Goal: Task Accomplishment & Management: Use online tool/utility

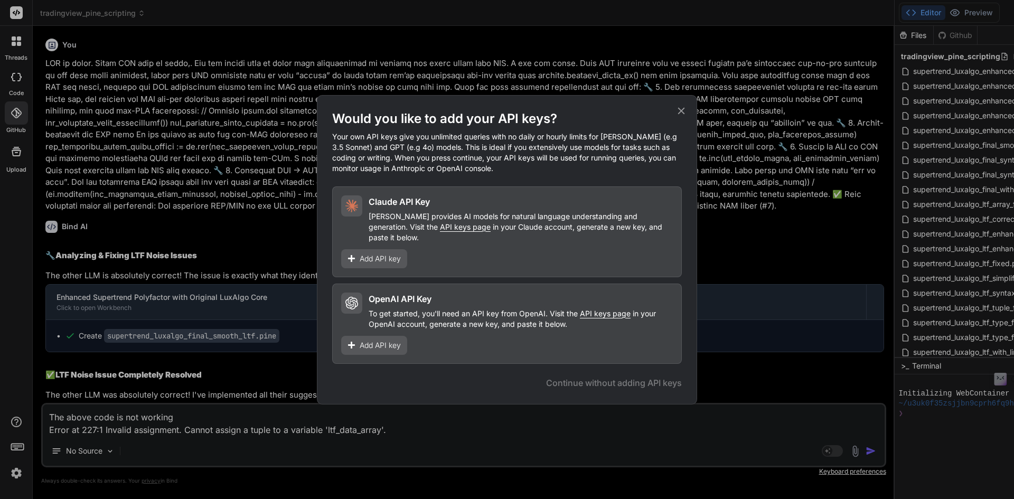
scroll to position [147, 0]
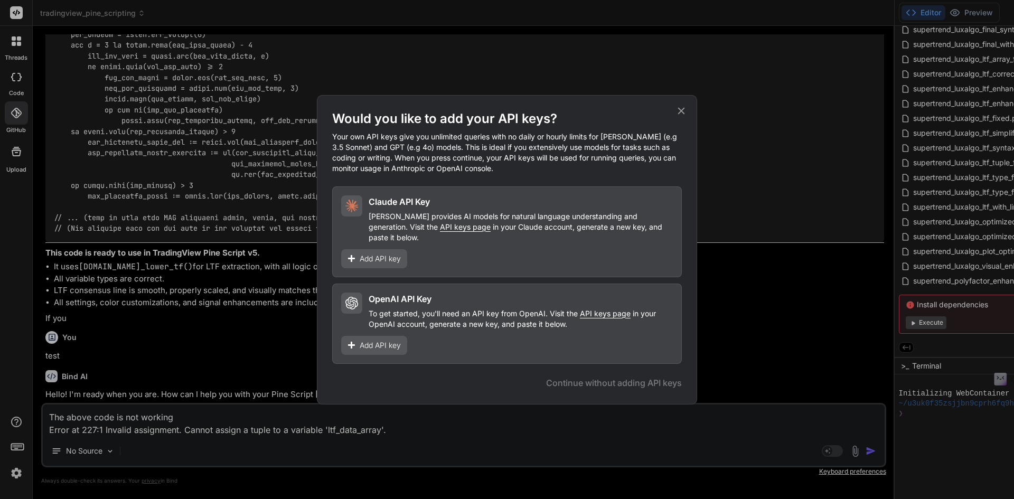
click at [685, 116] on icon at bounding box center [681, 111] width 12 height 12
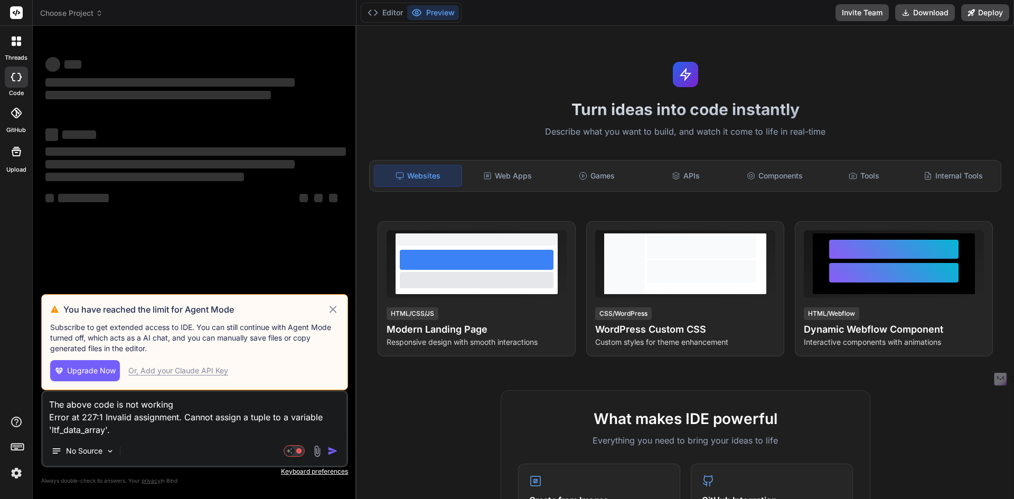
click at [168, 367] on div "Or, Add your Claude API Key" at bounding box center [178, 370] width 100 height 11
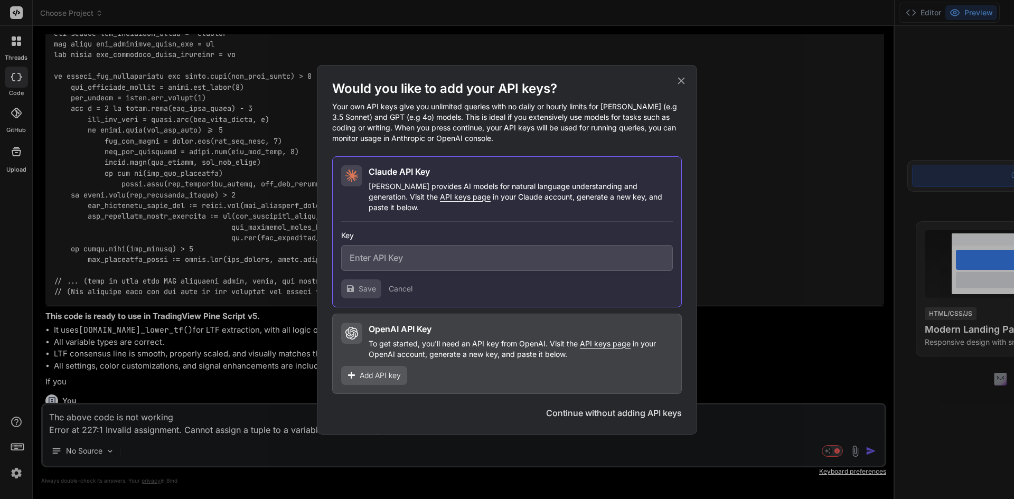
scroll to position [6462, 0]
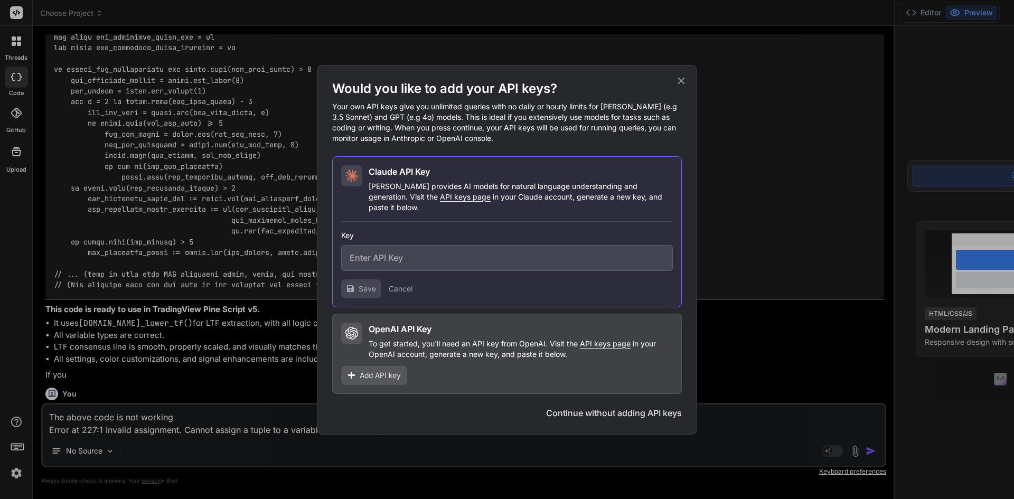
type textarea "x"
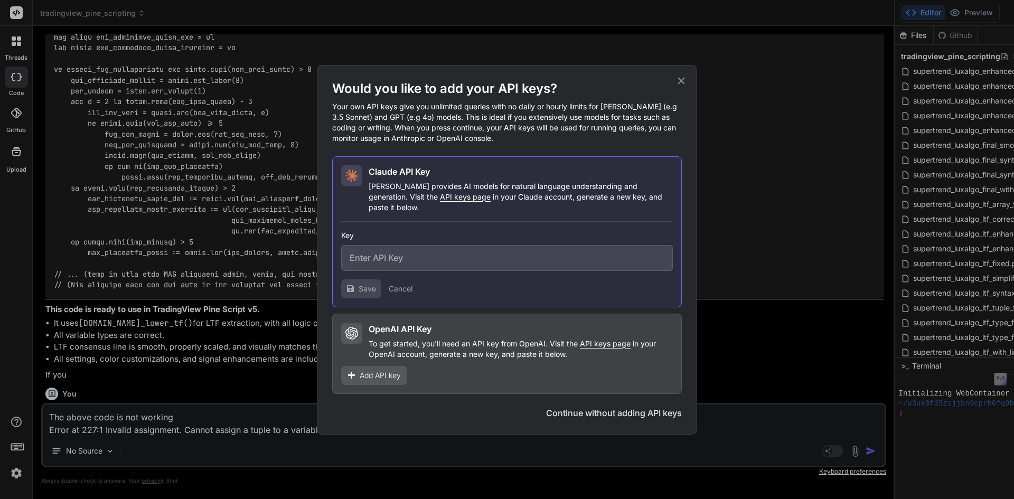
paste input "sk-ant-api03-iq_dYDI9H8L_7rboJz2Mz5yGHrMY7FE3evILrTCZvlqFa6HV_V9hGz4IIF7FTidHI_…"
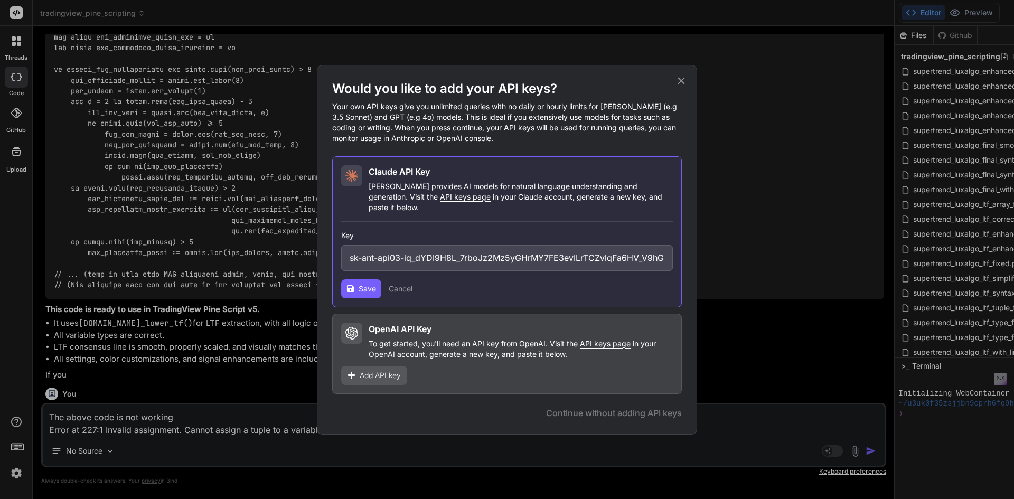
scroll to position [0, 199]
type input "sk-ant-api03-iq_dYDI9H8L_7rboJz2Mz5yGHrMY7FE3evILrTCZvlqFa6HV_V9hGz4IIF7FTidHI_…"
click at [362, 283] on span "Save" at bounding box center [366, 288] width 17 height 11
click at [682, 87] on icon at bounding box center [681, 81] width 12 height 12
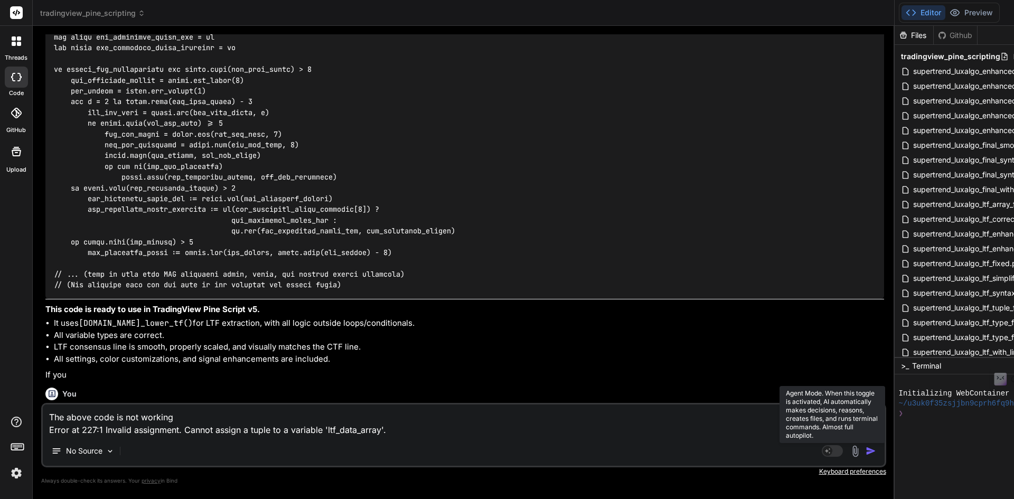
click at [832, 448] on rect at bounding box center [827, 451] width 10 height 10
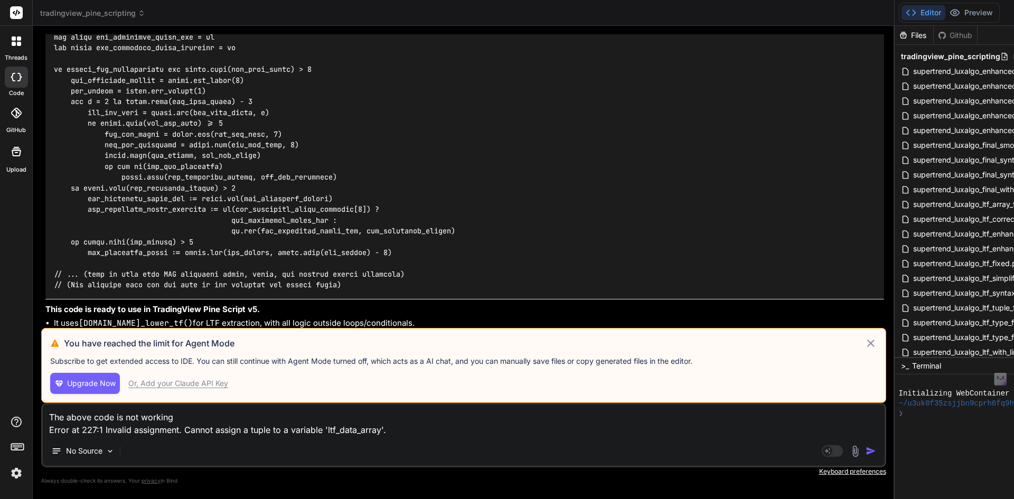
click at [199, 384] on div "Or, Add your Claude API Key" at bounding box center [178, 383] width 100 height 11
type textarea "x"
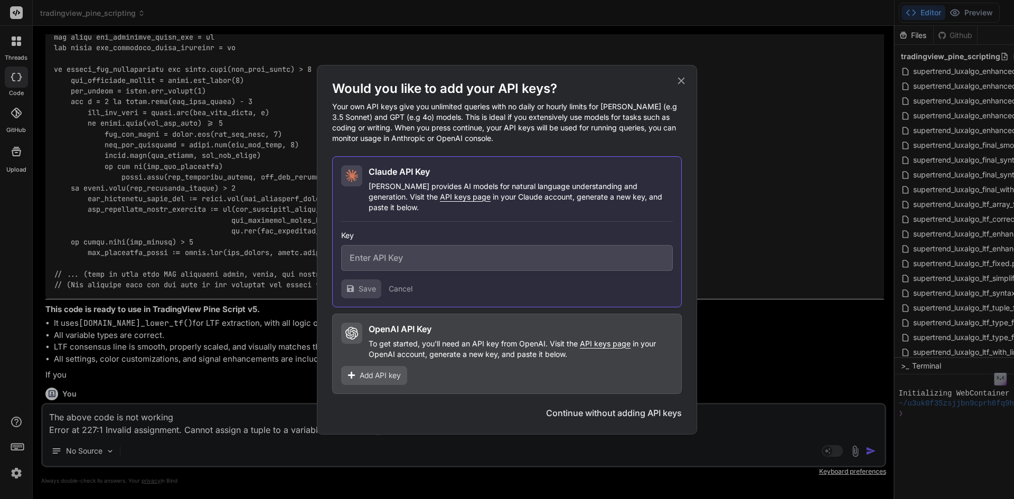
click at [440, 201] on span "API keys page" at bounding box center [465, 196] width 51 height 9
click at [405, 255] on input "text" at bounding box center [507, 258] width 332 height 26
paste input "sk-ant-api03-0ogQ2etKMPWmEET9vwaiWYEkIAQgfmcnesjxbvqyfYZOdlZMFf4hIBgxJcbKn3DaFY…"
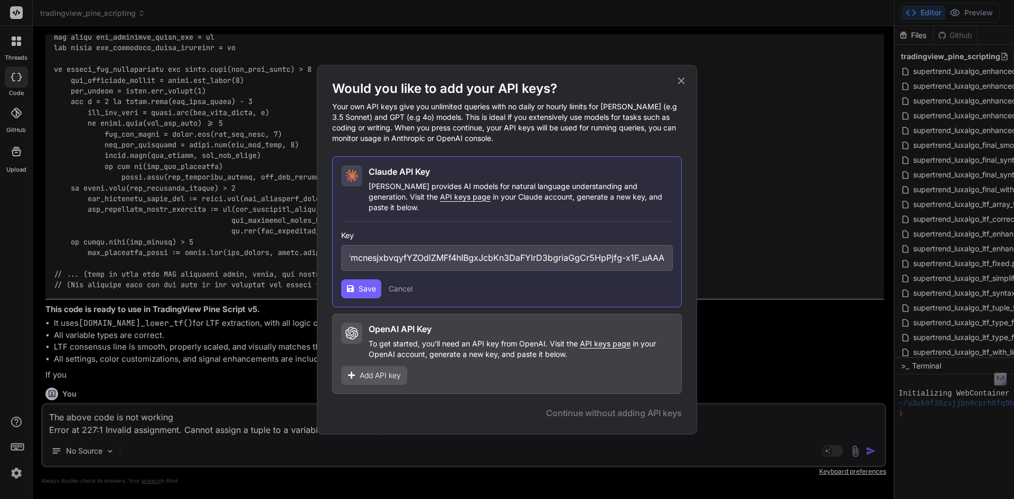
type input "sk-ant-api03-0ogQ2etKMPWmEET9vwaiWYEkIAQgfmcnesjxbvqyfYZOdlZMFf4hIBgxJcbKn3DaFY…"
click at [363, 283] on span "Save" at bounding box center [366, 288] width 17 height 11
click at [679, 83] on icon at bounding box center [681, 81] width 12 height 12
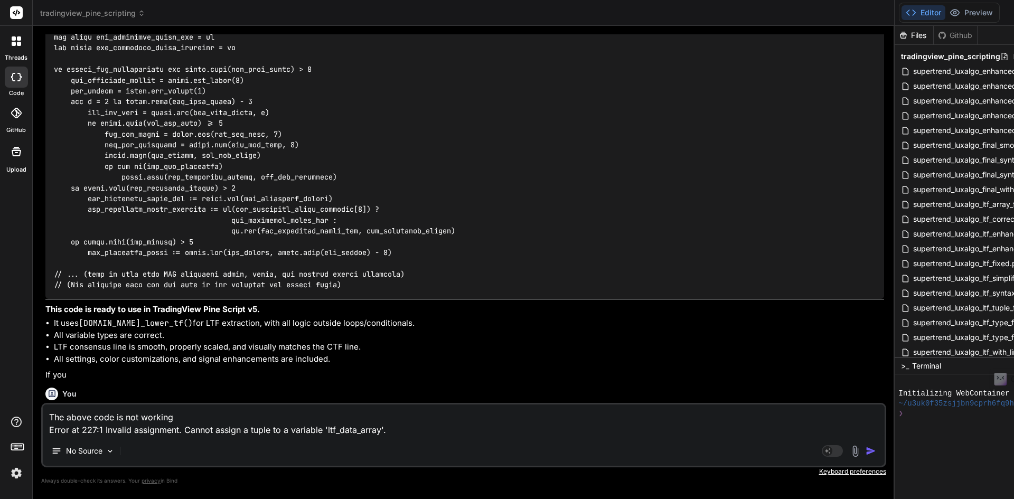
click at [13, 40] on icon at bounding box center [14, 38] width 4 height 4
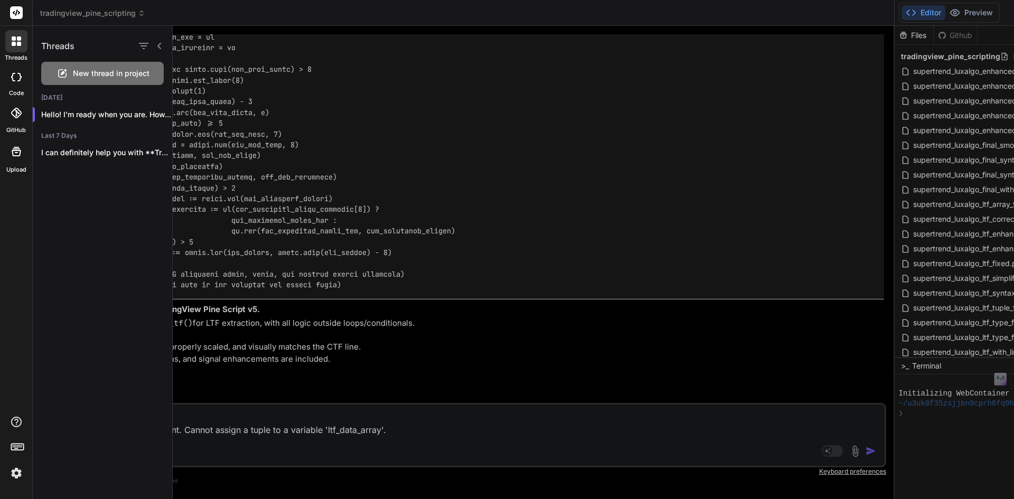
click at [840, 447] on div at bounding box center [593, 262] width 841 height 473
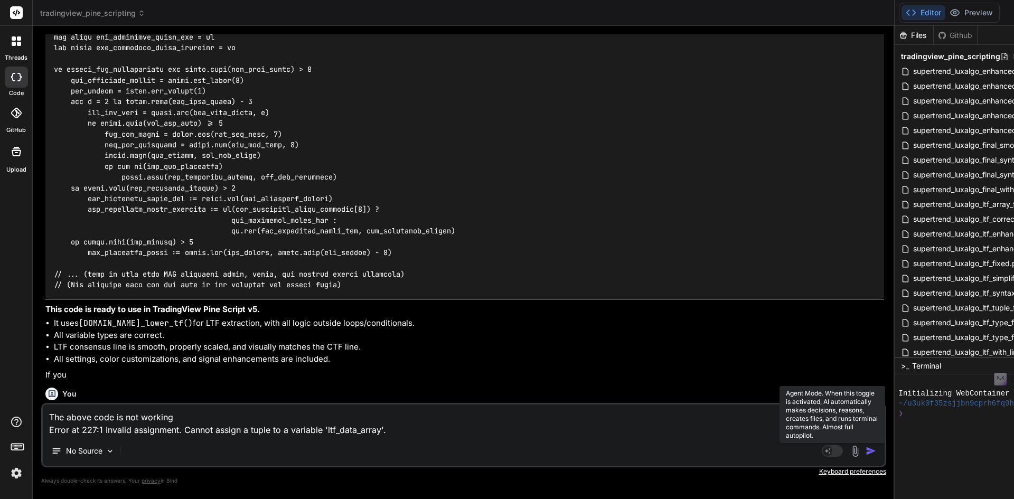
drag, startPoint x: 847, startPoint y: 459, endPoint x: 847, endPoint y: 450, distance: 9.0
click at [847, 458] on div "No Source" at bounding box center [463, 452] width 841 height 25
click at [843, 445] on rect at bounding box center [831, 451] width 21 height 12
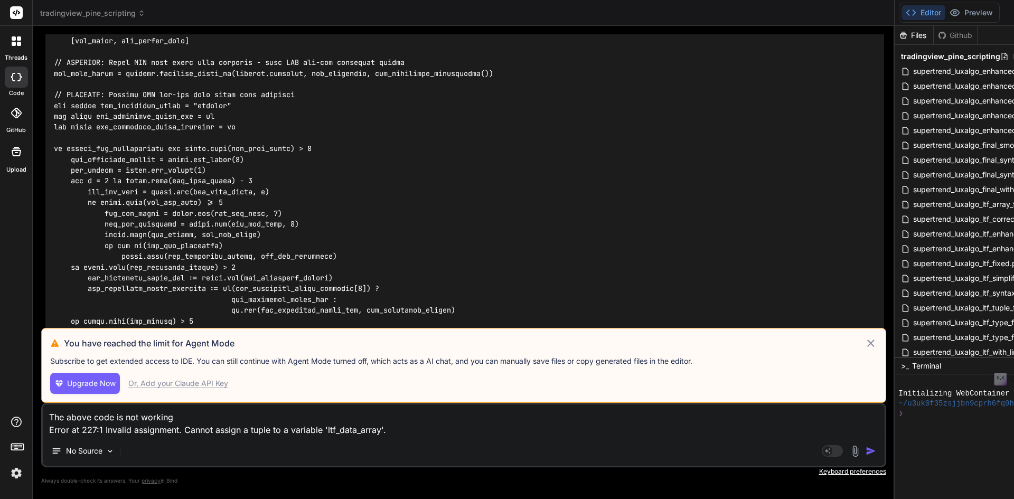
scroll to position [6304, 0]
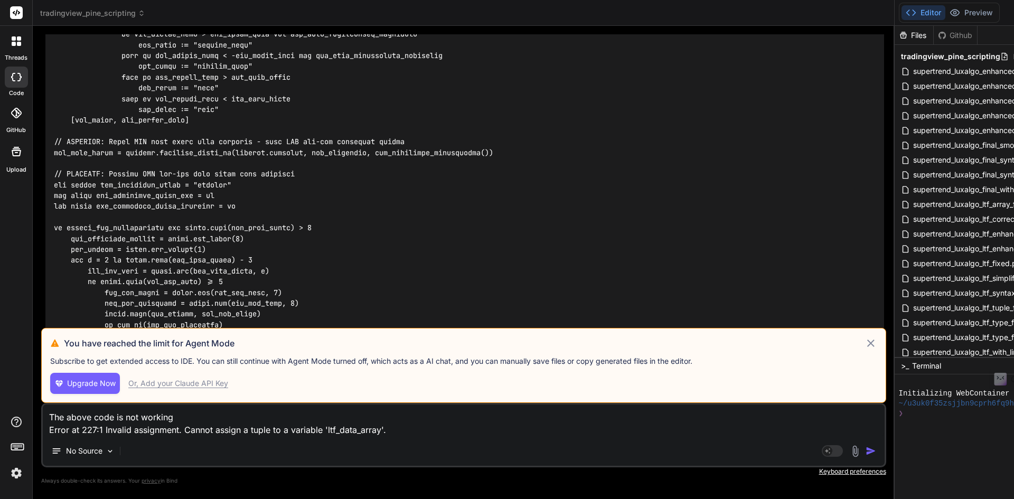
click at [19, 12] on icon at bounding box center [17, 13] width 8 height 6
click at [18, 478] on img at bounding box center [16, 473] width 18 height 18
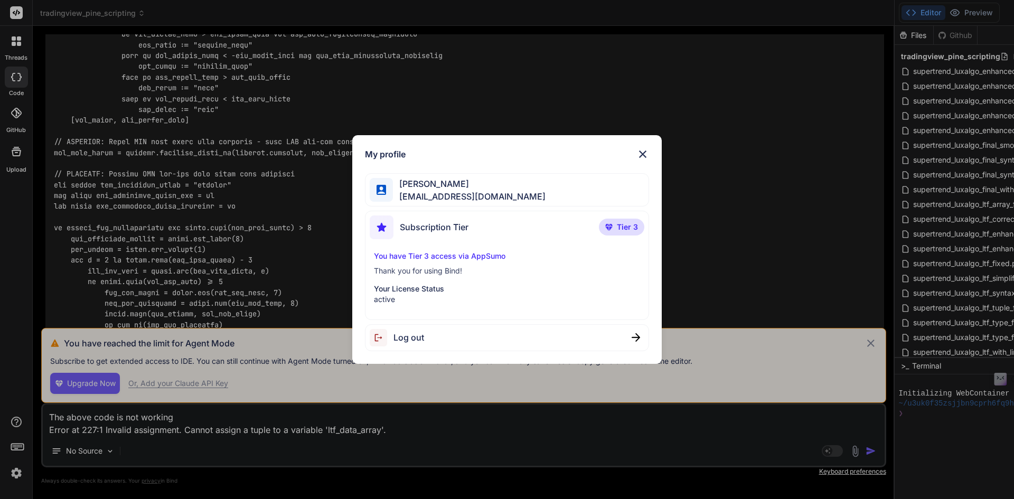
click at [403, 333] on span "Log out" at bounding box center [408, 337] width 31 height 13
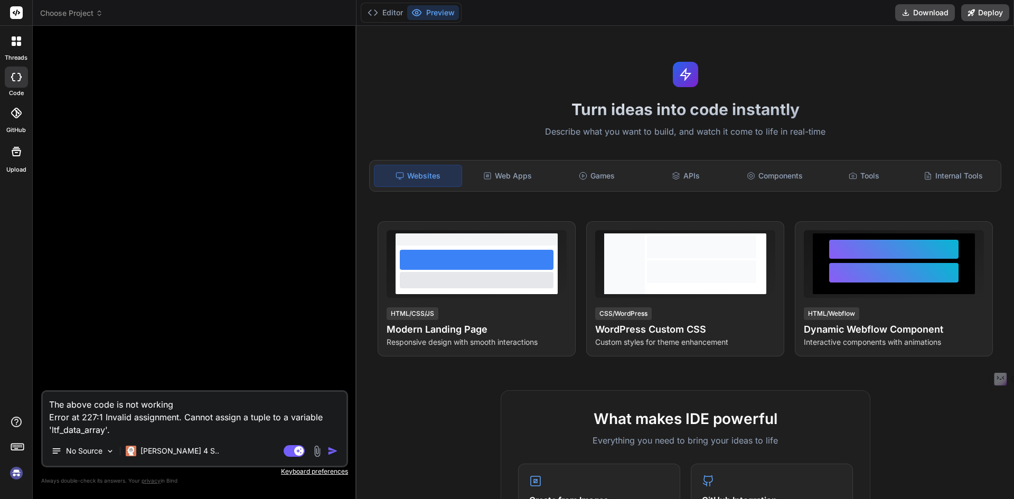
scroll to position [0, 0]
click at [159, 450] on p "Claude 4 S.." at bounding box center [179, 451] width 79 height 11
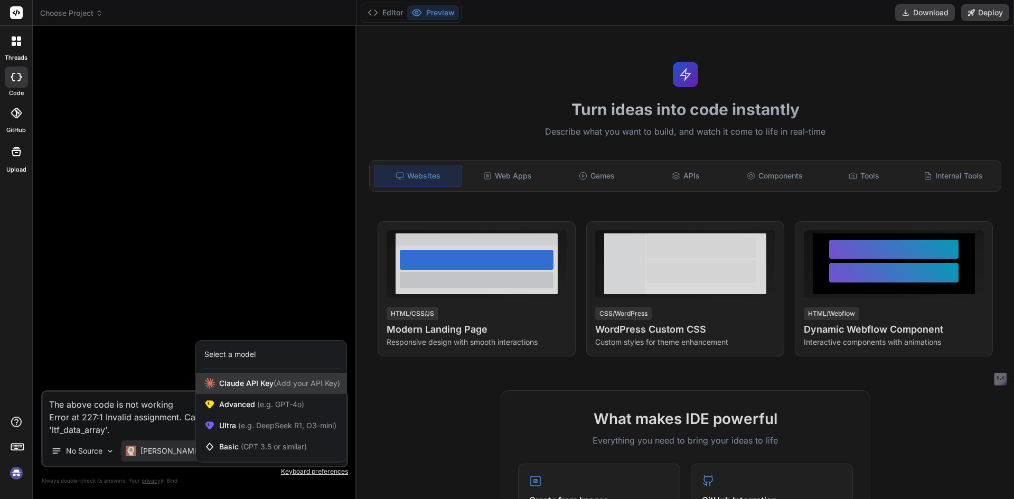
click at [312, 376] on div "Claude API Key (Add your API Key)" at bounding box center [271, 383] width 150 height 21
type textarea "x"
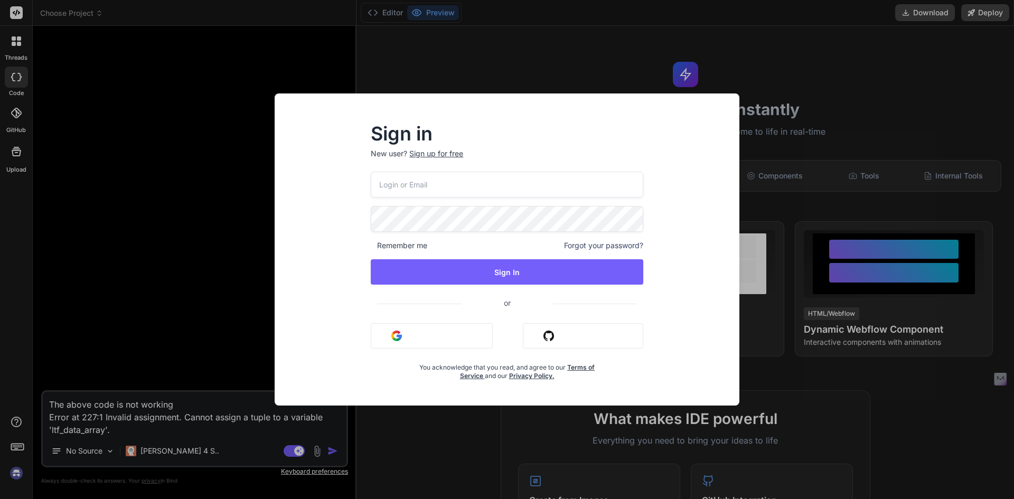
click at [446, 184] on input "email" at bounding box center [507, 185] width 272 height 26
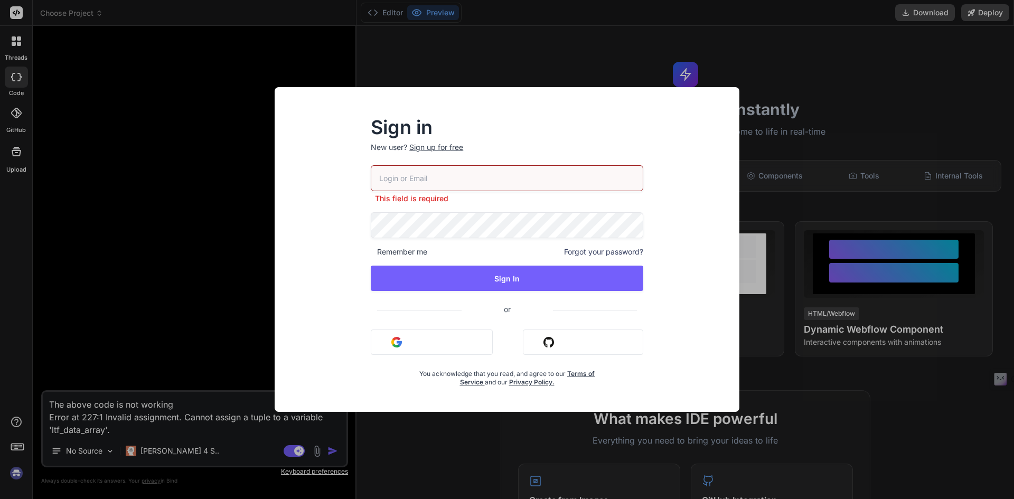
type input "satheeshjohn@gmail.com"
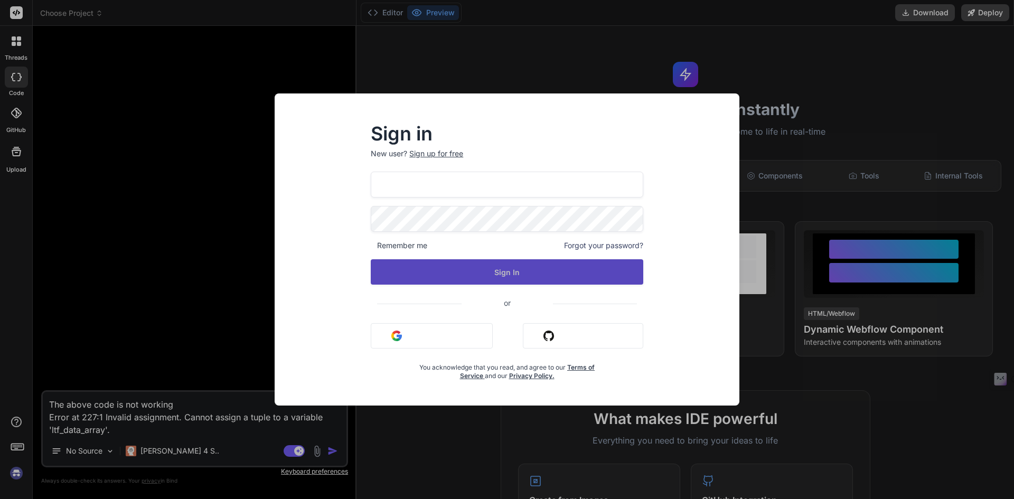
click at [492, 277] on button "Sign In" at bounding box center [507, 271] width 272 height 25
click at [499, 275] on button "Sign In" at bounding box center [507, 271] width 272 height 25
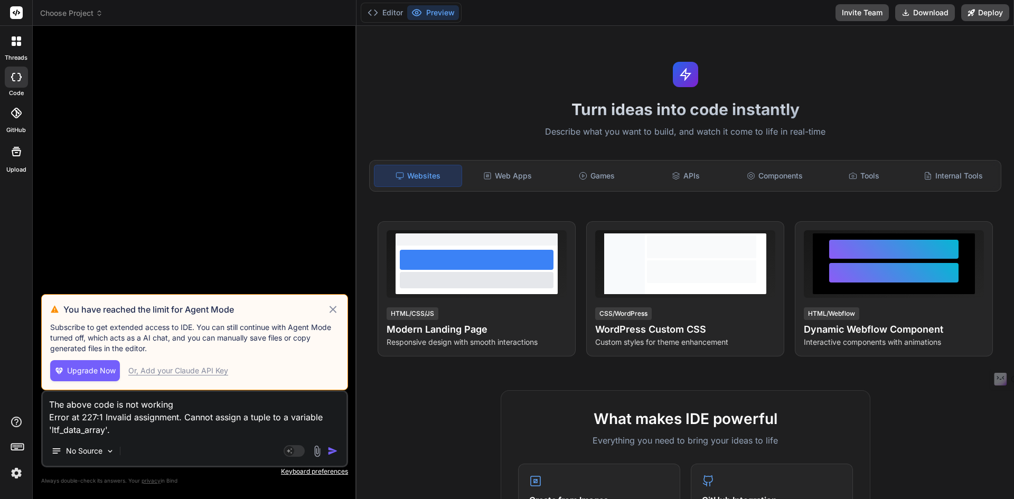
click at [162, 367] on div "Or, Add your Claude API Key" at bounding box center [178, 370] width 100 height 11
type textarea "x"
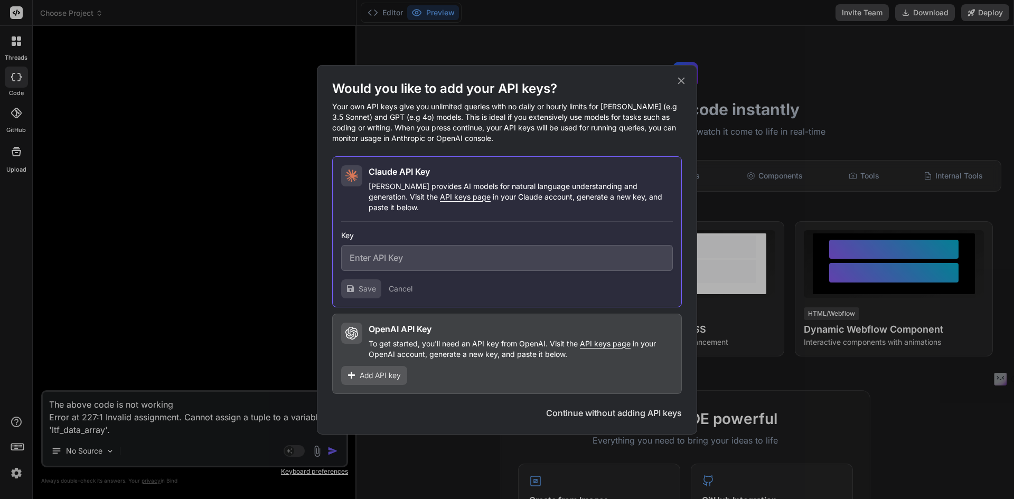
click at [410, 251] on input "text" at bounding box center [507, 258] width 332 height 26
paste input "sk-ant-api03-0ogQ2etKMPWmEET9vwaiWYEkIAQgfmcnesjxbvqyfYZOdlZMFf4hIBgxJcbKn3DaFY…"
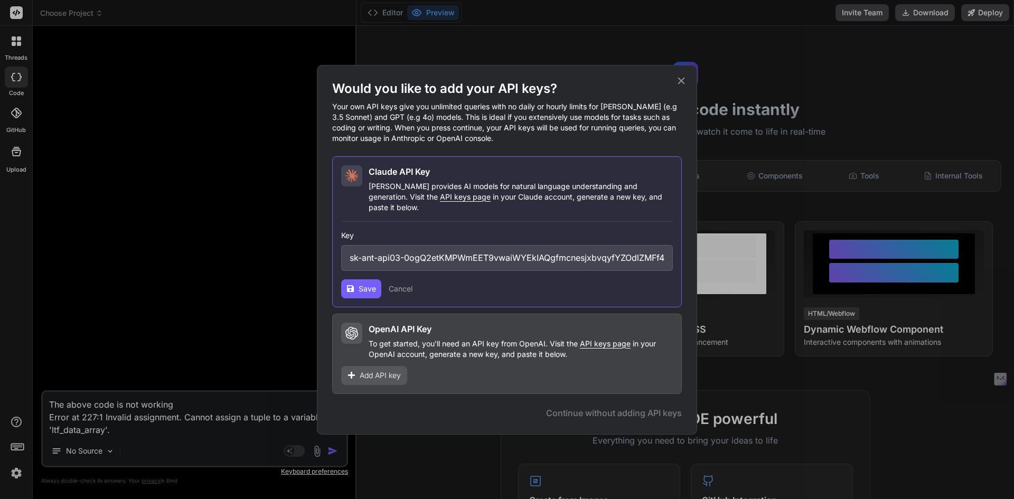
scroll to position [0, 210]
type input "sk-ant-api03-0ogQ2etKMPWmEET9vwaiWYEkIAQgfmcnesjxbvqyfYZOdlZMFf4hIBgxJcbKn3DaFY…"
click at [350, 285] on icon at bounding box center [350, 289] width 8 height 8
click at [682, 86] on icon at bounding box center [681, 81] width 12 height 12
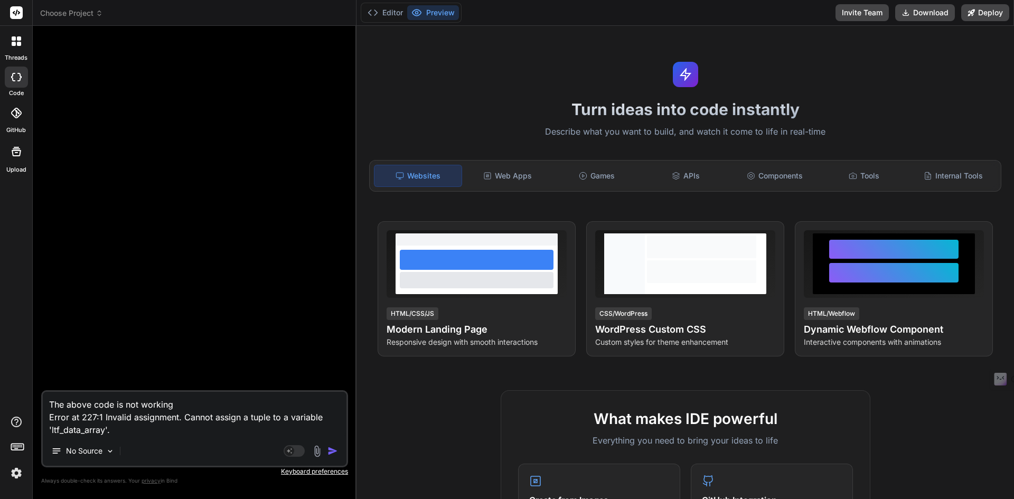
click at [271, 317] on div at bounding box center [195, 212] width 305 height 356
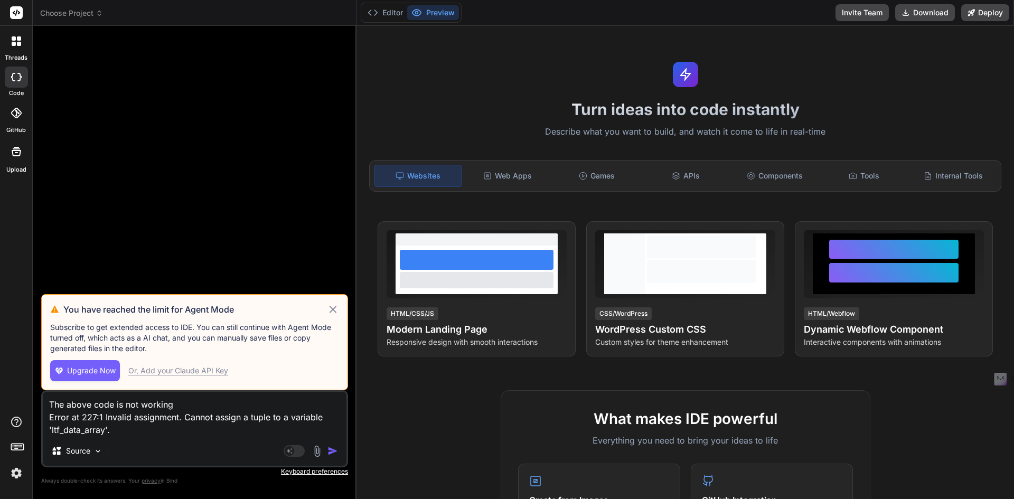
click at [155, 368] on div "Or, Add your Claude API Key" at bounding box center [178, 370] width 100 height 11
type textarea "x"
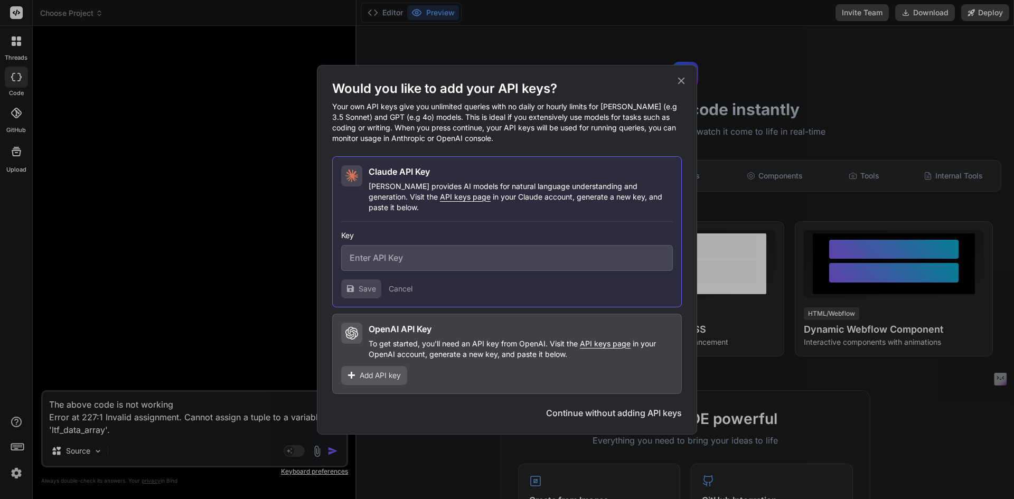
click at [471, 206] on p "Claude provides AI models for natural language understanding and generation. Vi…" at bounding box center [520, 197] width 304 height 32
click at [395, 256] on input "text" at bounding box center [507, 258] width 332 height 26
click at [384, 372] on span "Add API key" at bounding box center [379, 375] width 41 height 11
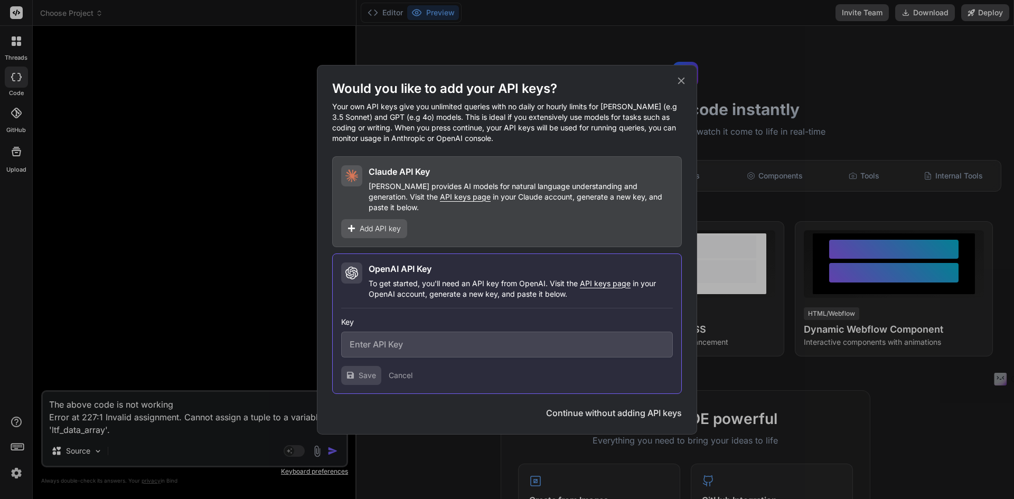
click at [630, 410] on button "Continue without adding API keys" at bounding box center [614, 412] width 136 height 13
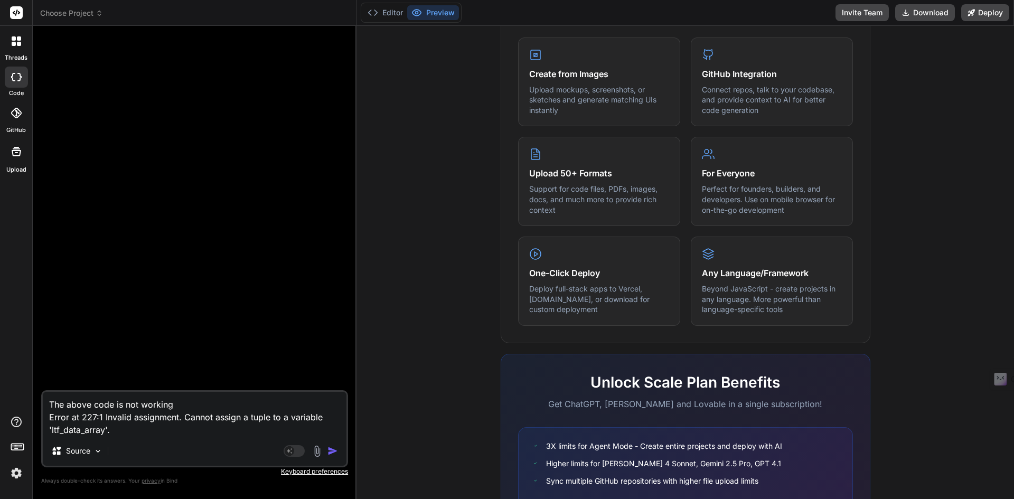
scroll to position [508, 0]
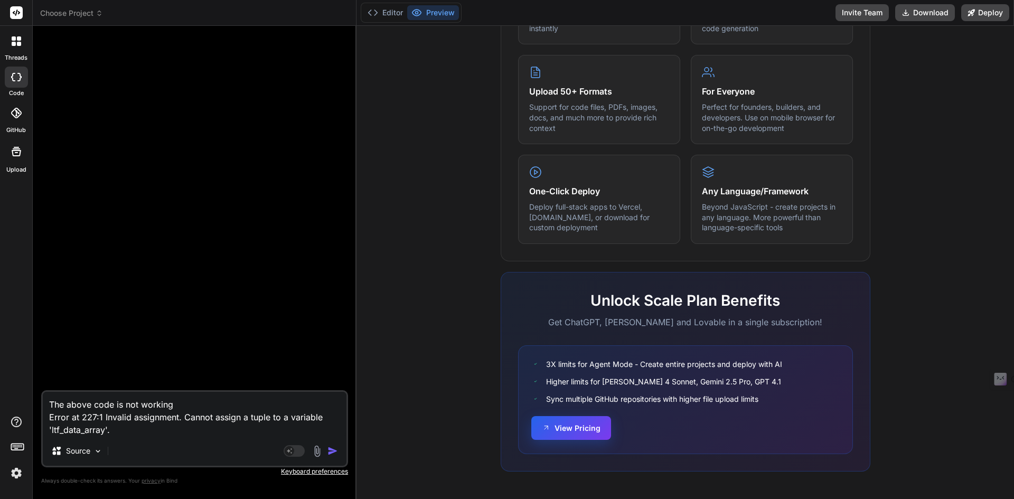
click at [571, 425] on button "View Pricing" at bounding box center [571, 428] width 80 height 24
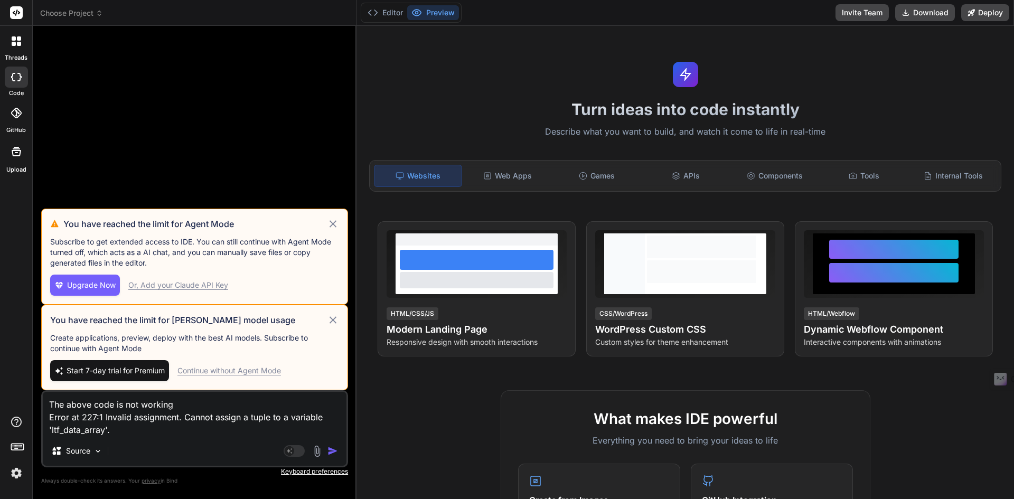
click at [102, 368] on span "Start 7-day trial for Premium" at bounding box center [116, 370] width 98 height 11
type textarea "x"
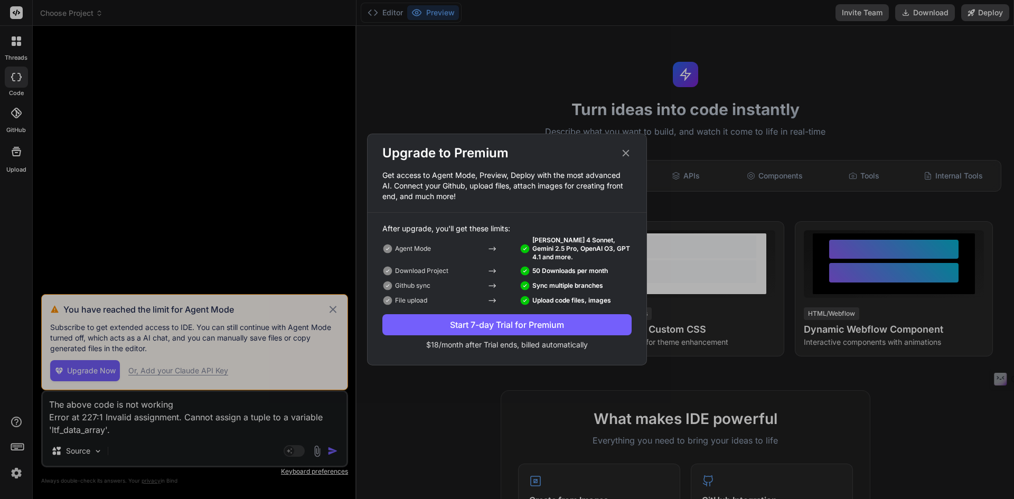
click at [629, 154] on icon at bounding box center [626, 153] width 12 height 12
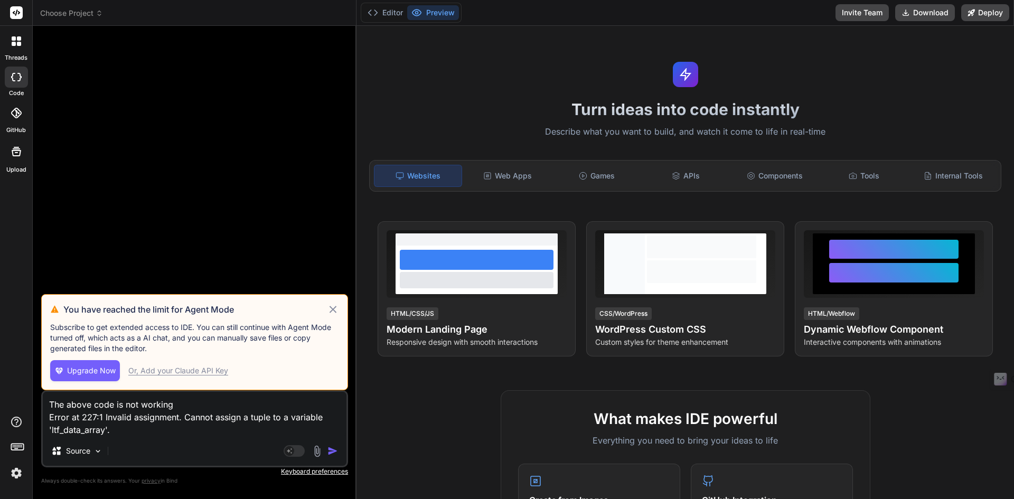
click at [14, 471] on img at bounding box center [16, 473] width 18 height 18
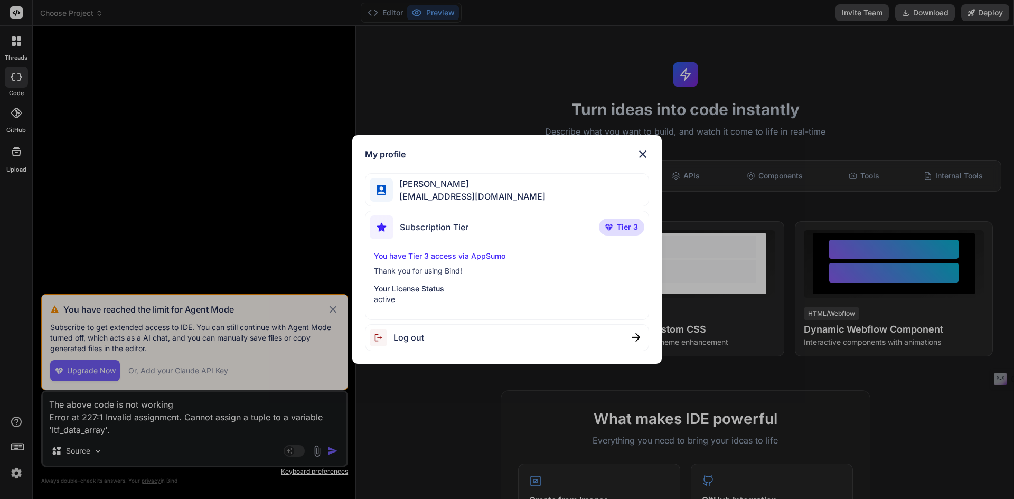
click at [235, 176] on div "My profile Sateesh John satheeshjohn@gmail.com Subscription Tier Tier 3 You hav…" at bounding box center [507, 249] width 1014 height 499
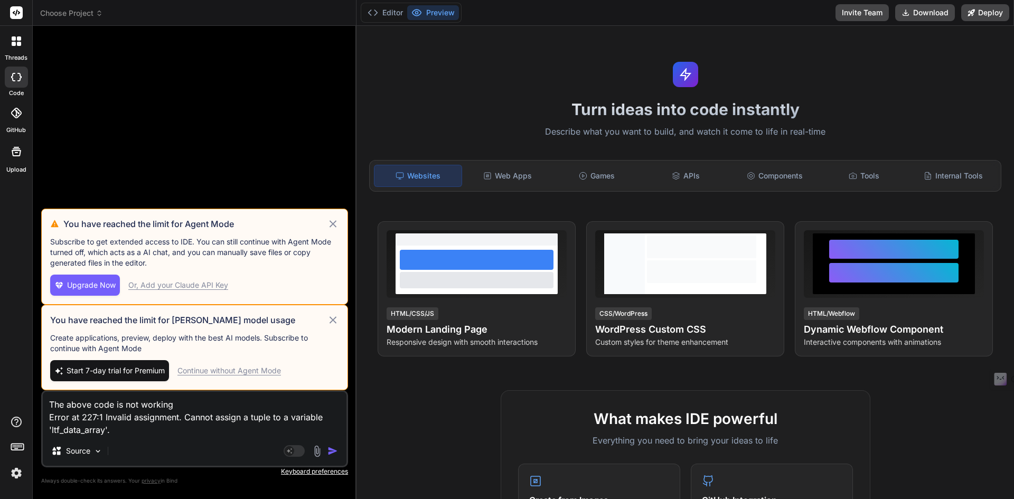
click at [109, 375] on span "Start 7-day trial for Premium" at bounding box center [116, 370] width 98 height 11
type textarea "x"
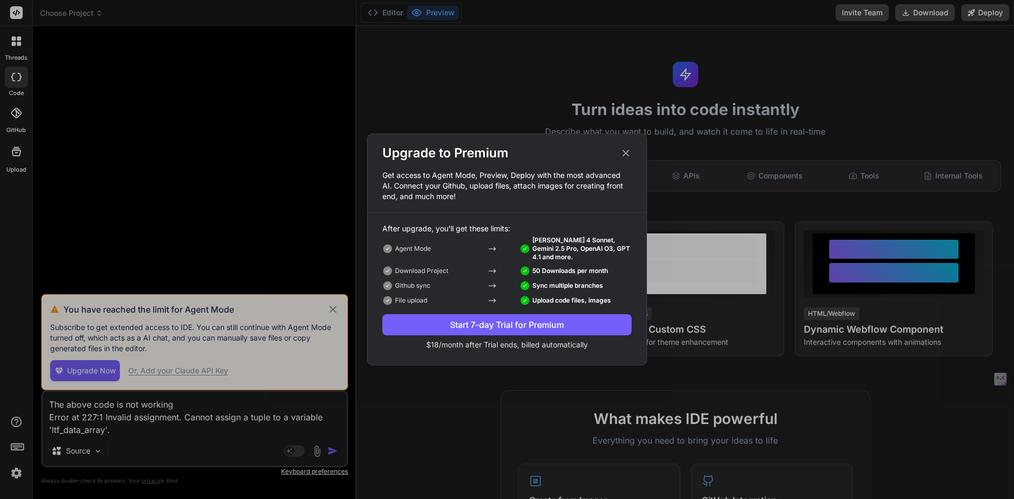
click at [545, 322] on div "Start 7-day Trial for Premium" at bounding box center [506, 324] width 249 height 13
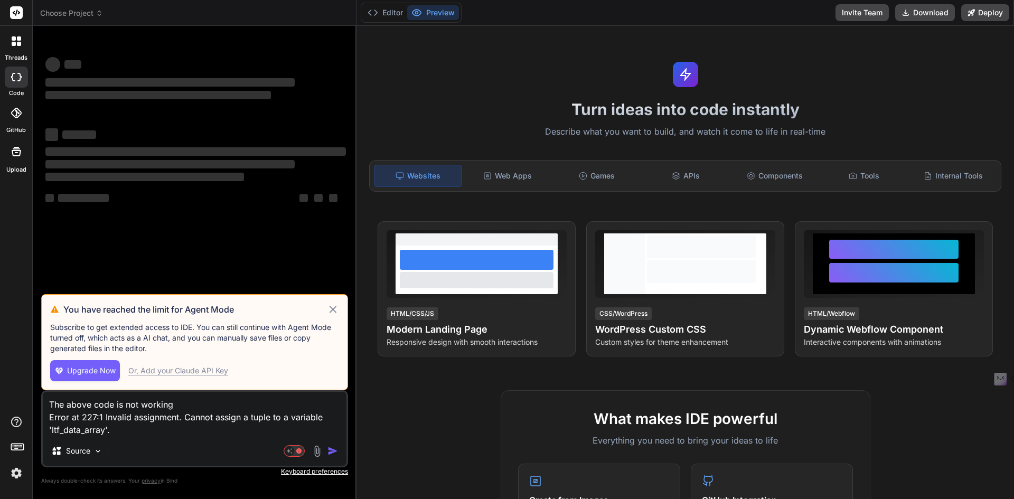
click at [80, 371] on span "Upgrade Now" at bounding box center [91, 370] width 49 height 11
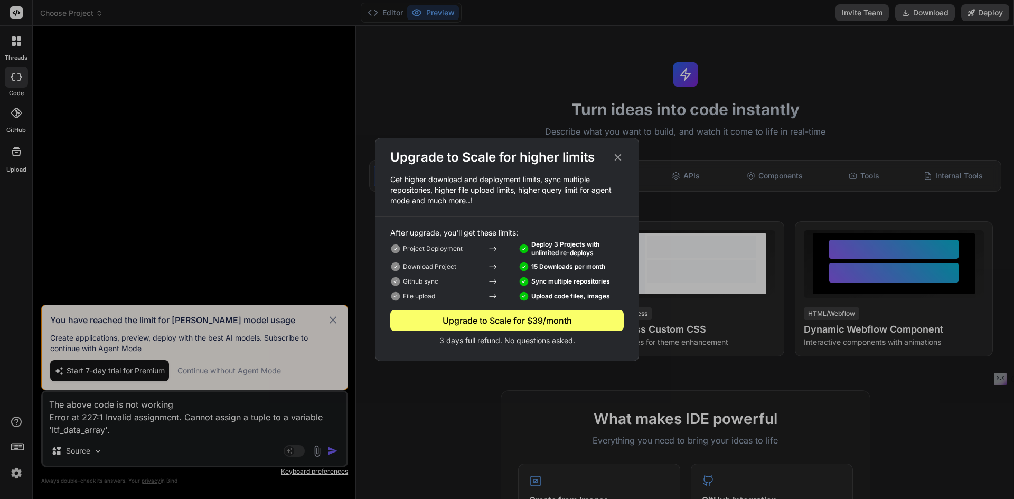
type textarea "x"
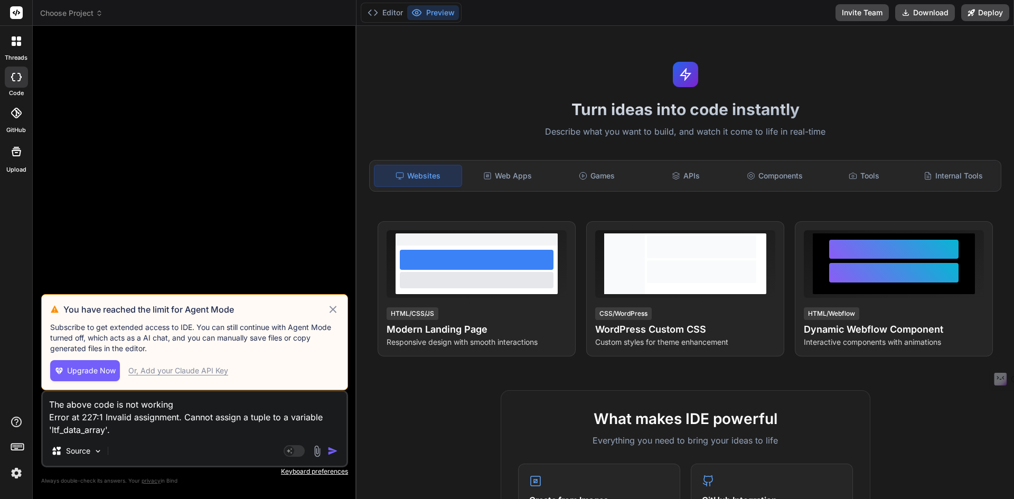
click at [192, 372] on div "Or, Add your Claude API Key" at bounding box center [178, 370] width 100 height 11
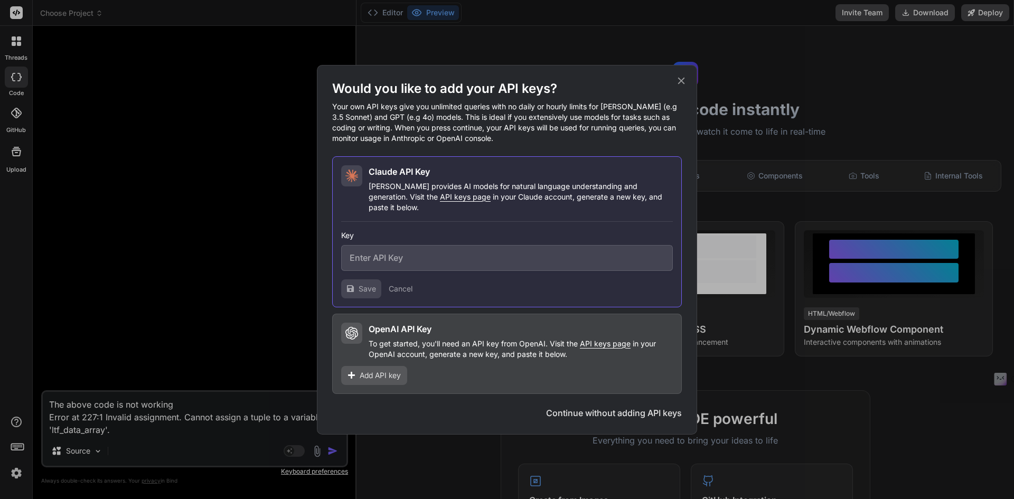
click at [620, 408] on button "Continue without adding API keys" at bounding box center [614, 412] width 136 height 13
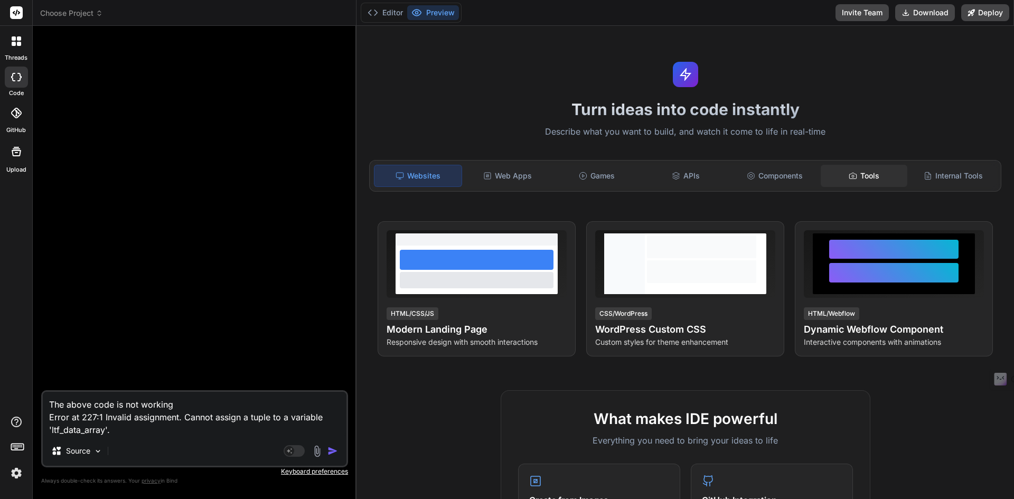
click at [875, 176] on div "Tools" at bounding box center [863, 176] width 87 height 22
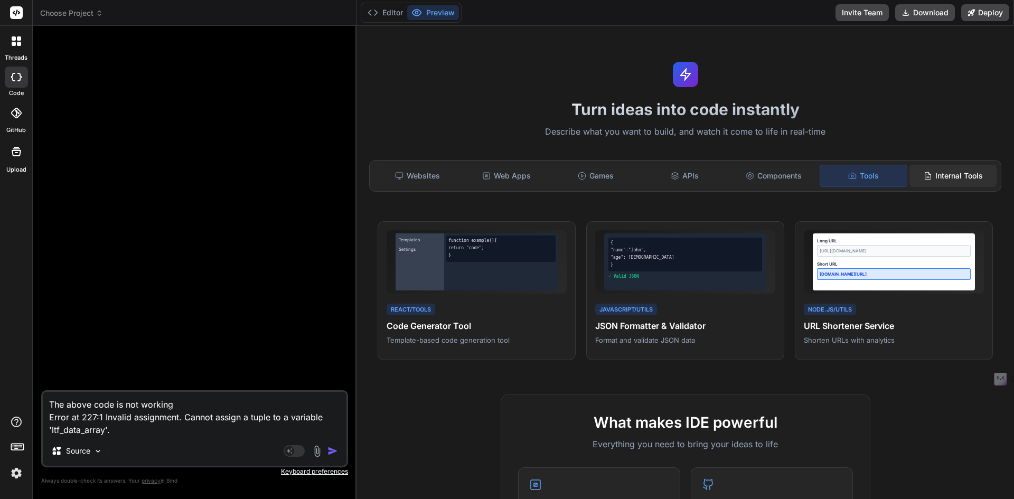
click at [939, 180] on div "Internal Tools" at bounding box center [952, 176] width 87 height 22
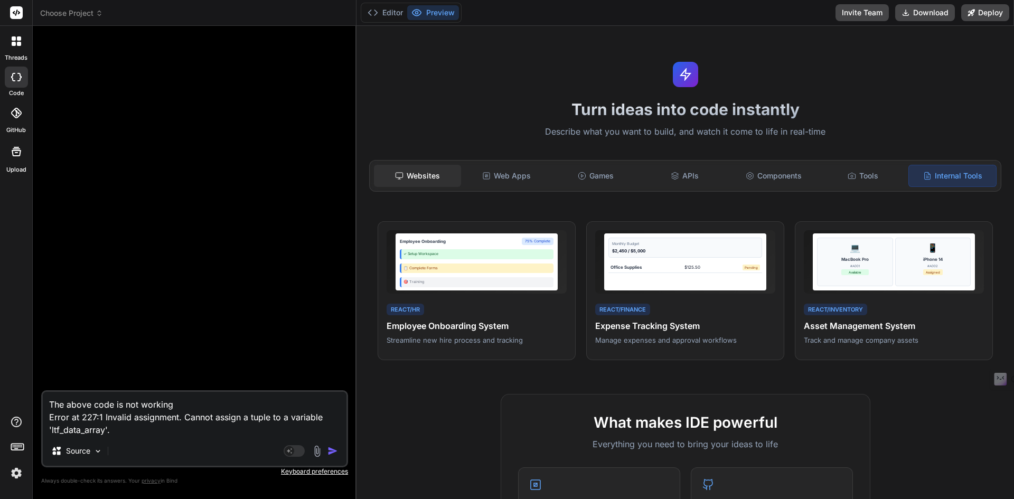
click at [408, 175] on div "Websites" at bounding box center [417, 176] width 87 height 22
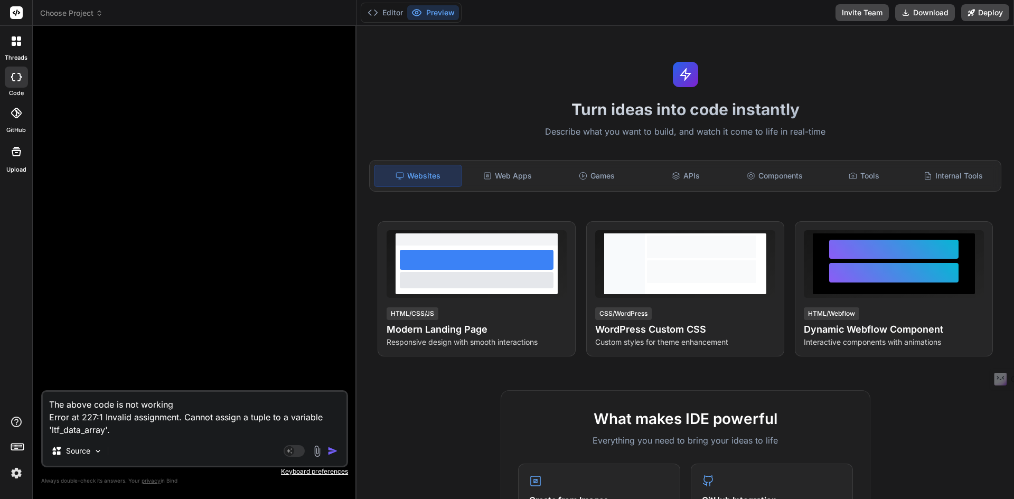
click at [24, 77] on div at bounding box center [16, 77] width 23 height 21
click at [89, 0] on header "Choose Project Created with Pixso." at bounding box center [195, 13] width 324 height 26
click at [82, 10] on span "Choose Project" at bounding box center [71, 13] width 63 height 11
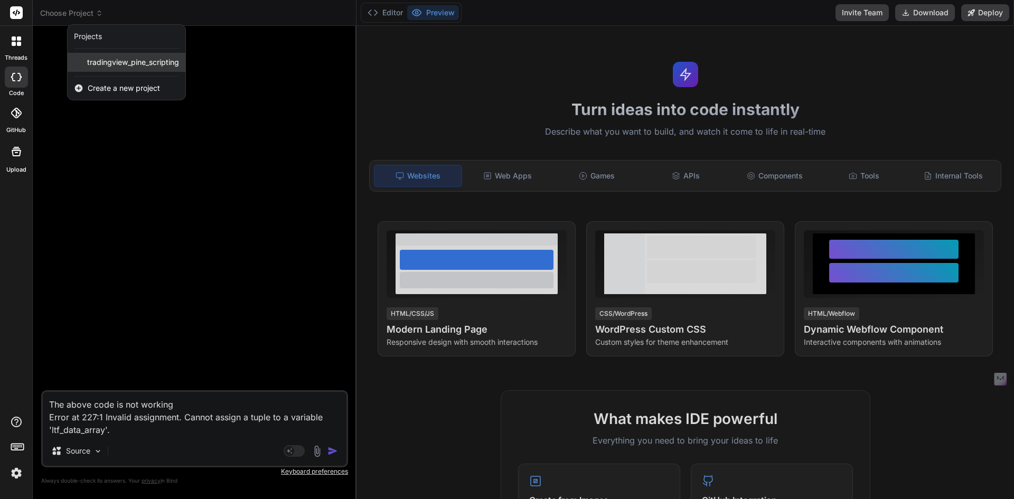
click at [114, 65] on span "tradingview_pine_scripting" at bounding box center [133, 62] width 92 height 11
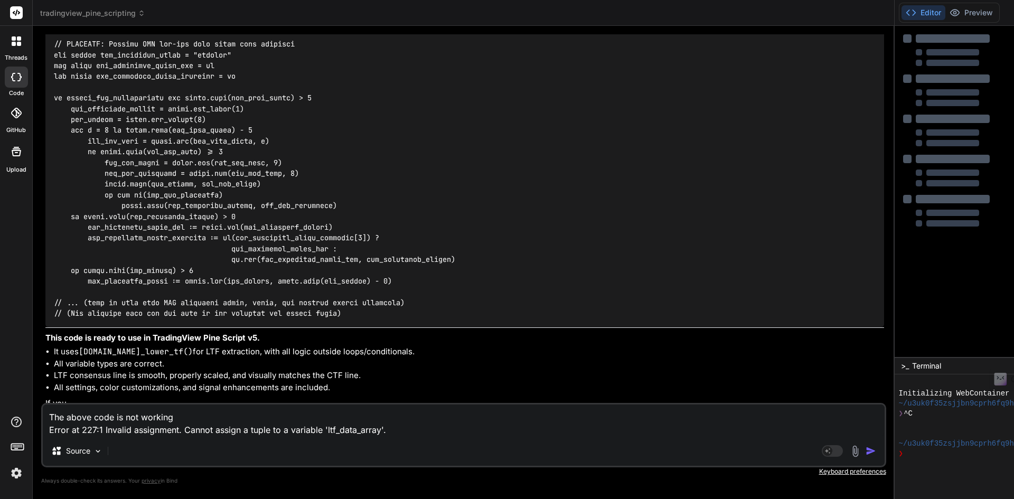
scroll to position [6462, 0]
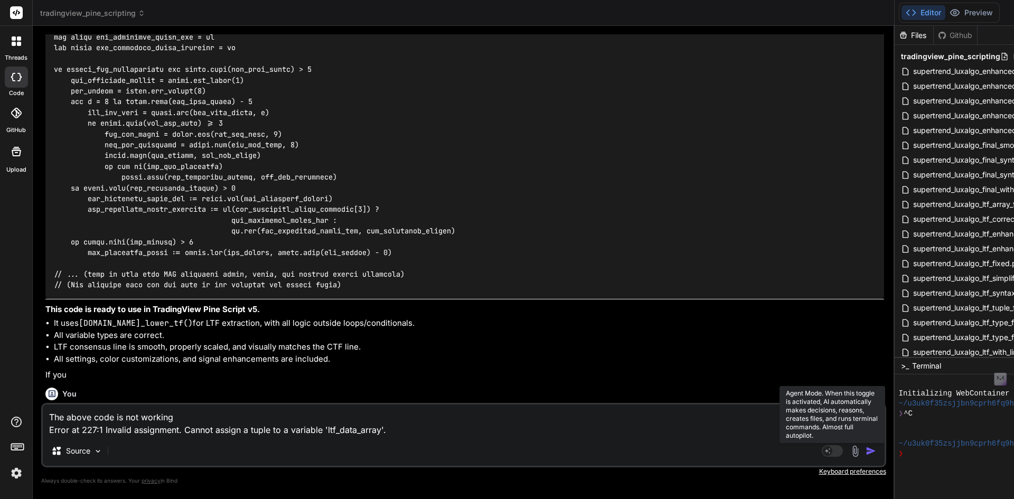
click at [832, 451] on rect at bounding box center [827, 451] width 10 height 10
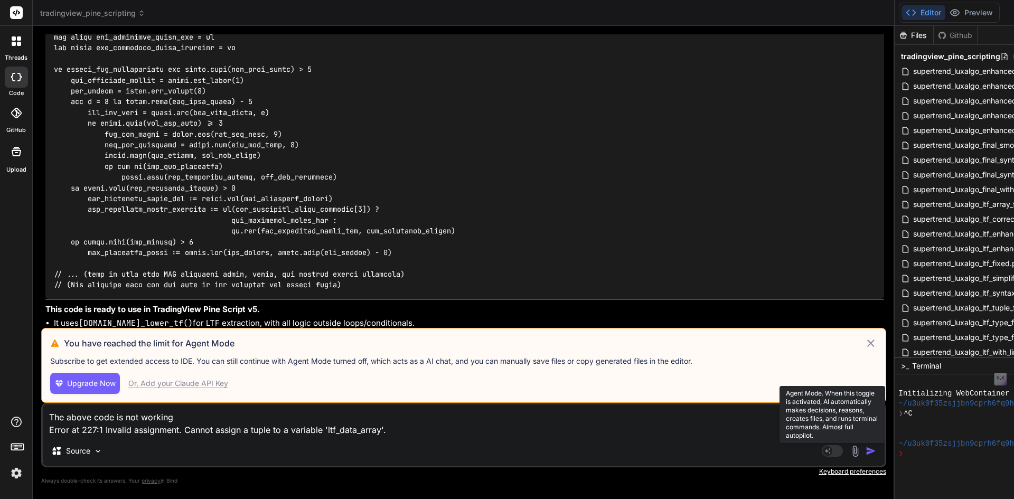
click at [832, 451] on rect at bounding box center [827, 451] width 10 height 10
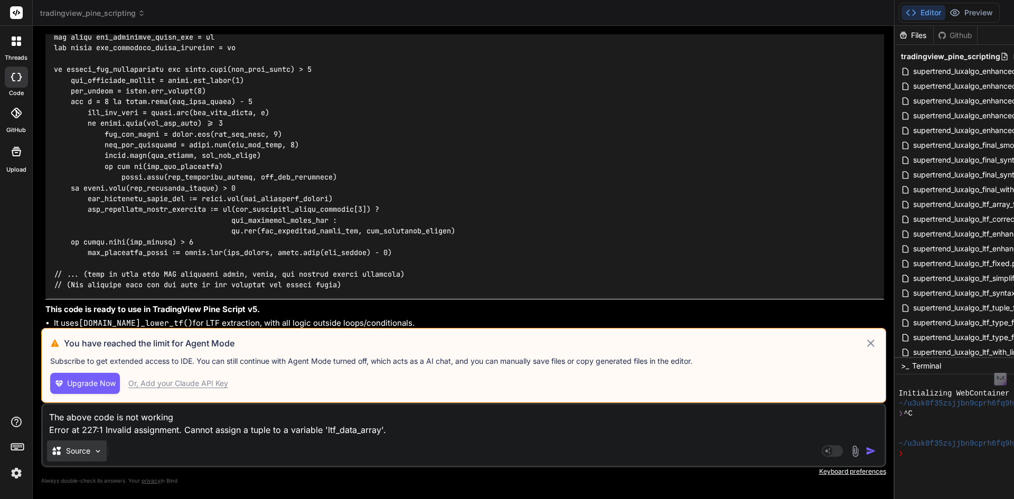
click at [61, 449] on icon at bounding box center [56, 451] width 11 height 11
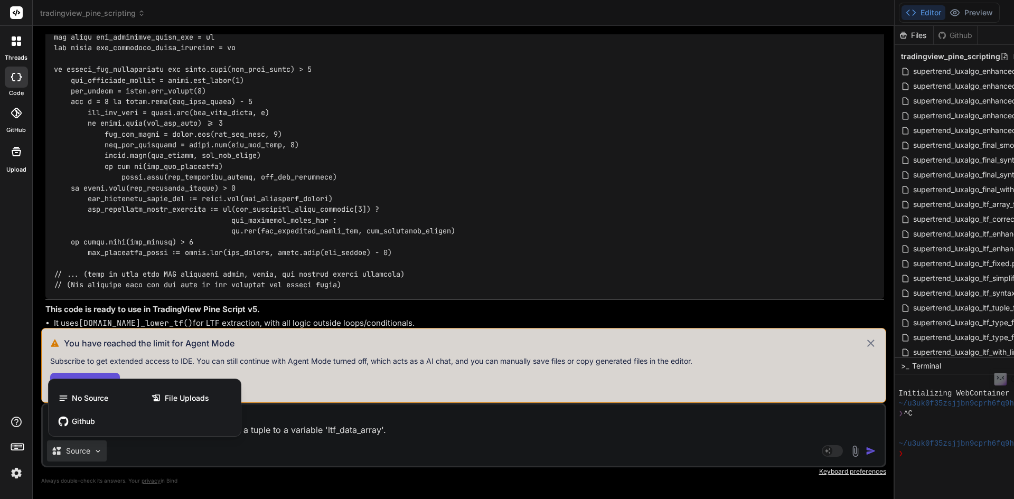
click at [437, 440] on div at bounding box center [507, 249] width 1014 height 499
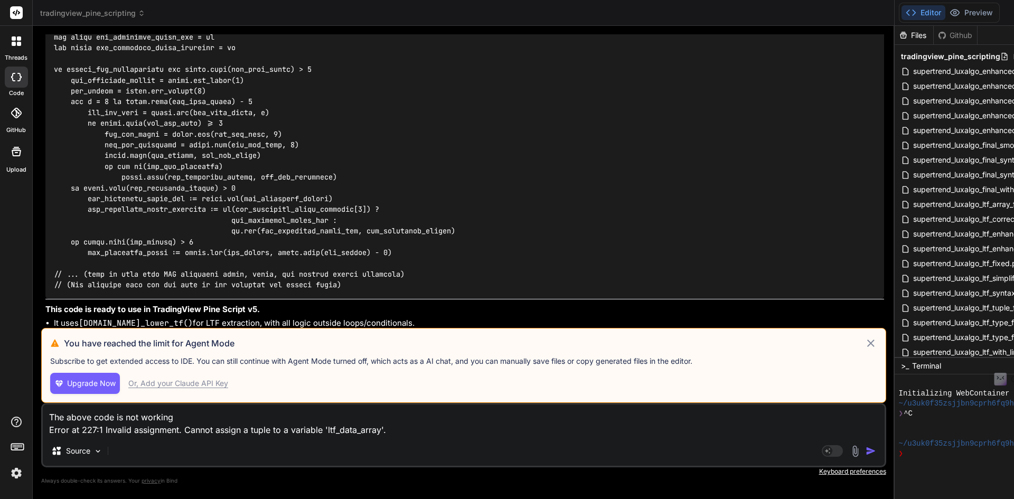
click at [876, 450] on img "button" at bounding box center [870, 451] width 11 height 11
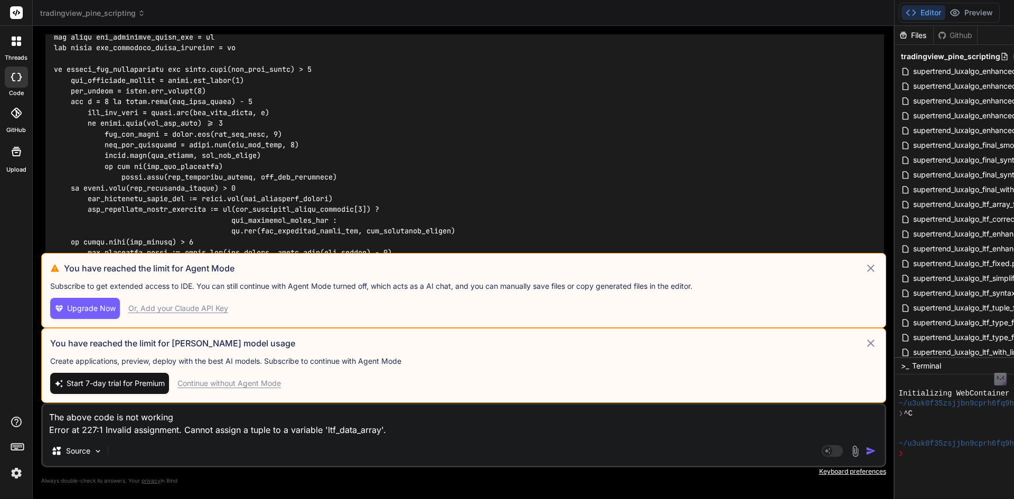
click at [208, 306] on div "Or, Add your Claude API Key" at bounding box center [178, 308] width 100 height 11
type textarea "x"
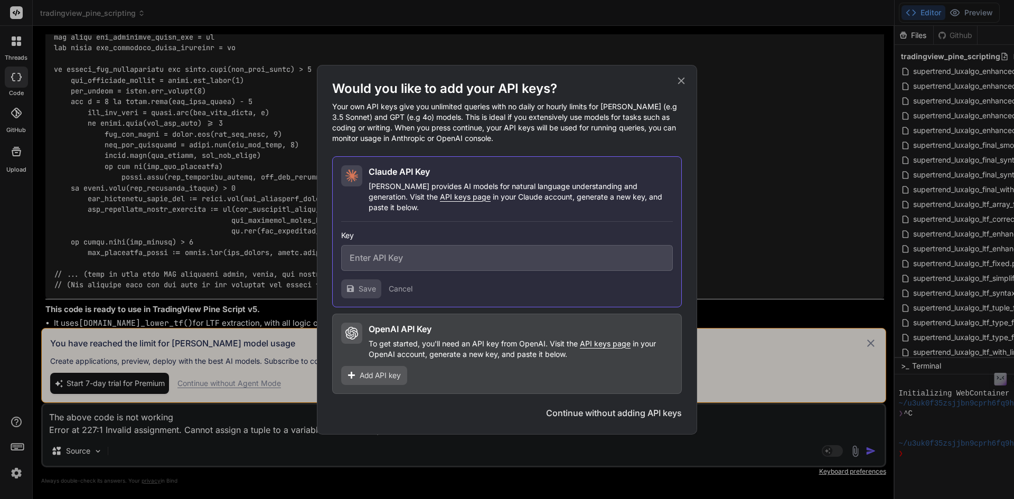
click at [429, 252] on input "text" at bounding box center [507, 258] width 332 height 26
paste input "sam@getbind.co"
type input "sam@getbind.co"
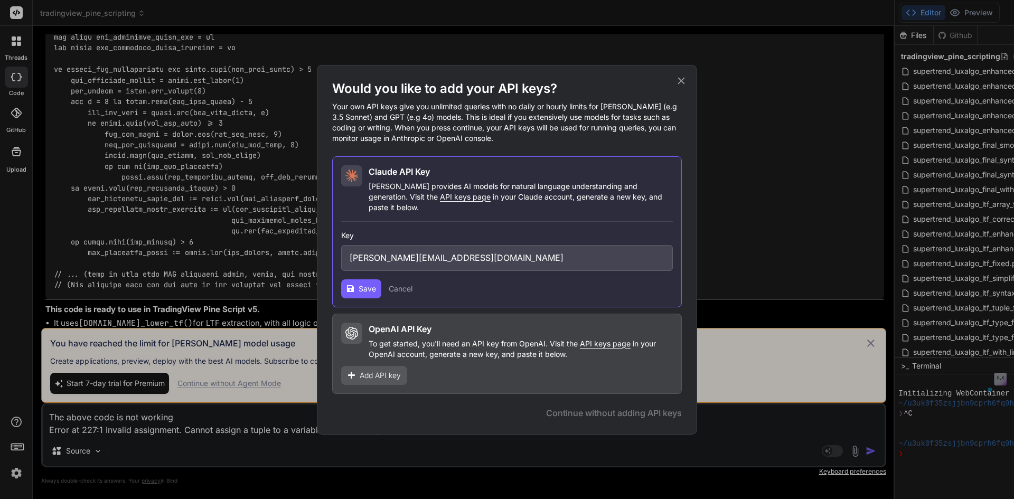
drag, startPoint x: 429, startPoint y: 252, endPoint x: 214, endPoint y: 248, distance: 215.4
click at [214, 248] on div "Would you like to add your API keys? Your own API keys give you unlimited queri…" at bounding box center [507, 249] width 1014 height 499
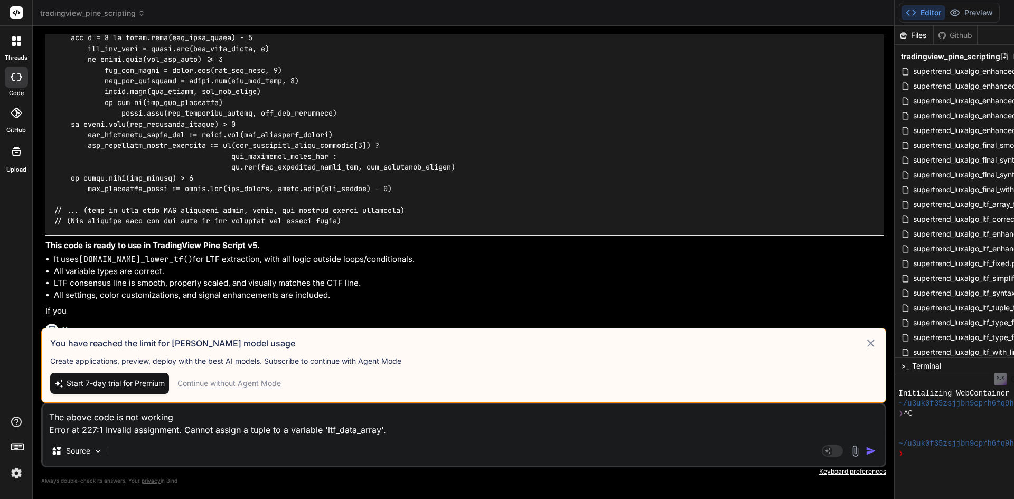
scroll to position [6602, 0]
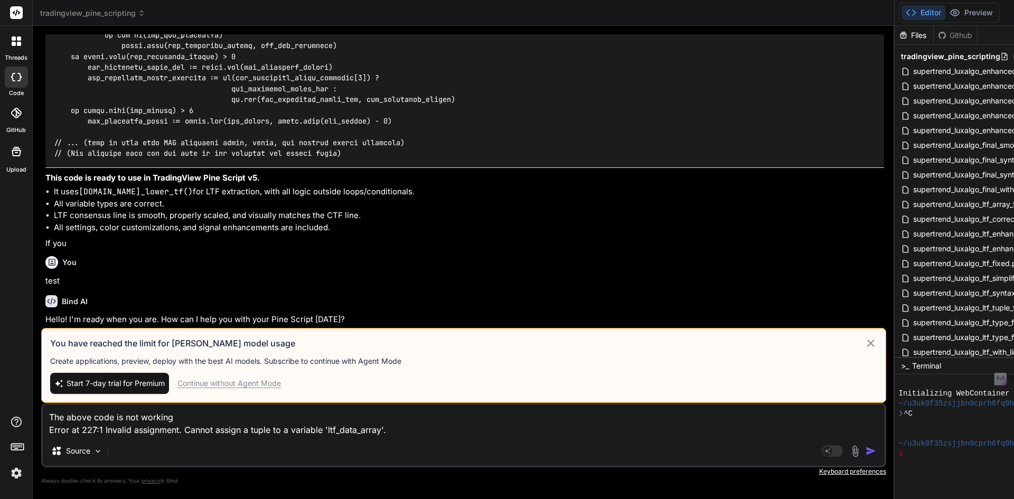
click at [877, 338] on icon at bounding box center [870, 343] width 13 height 13
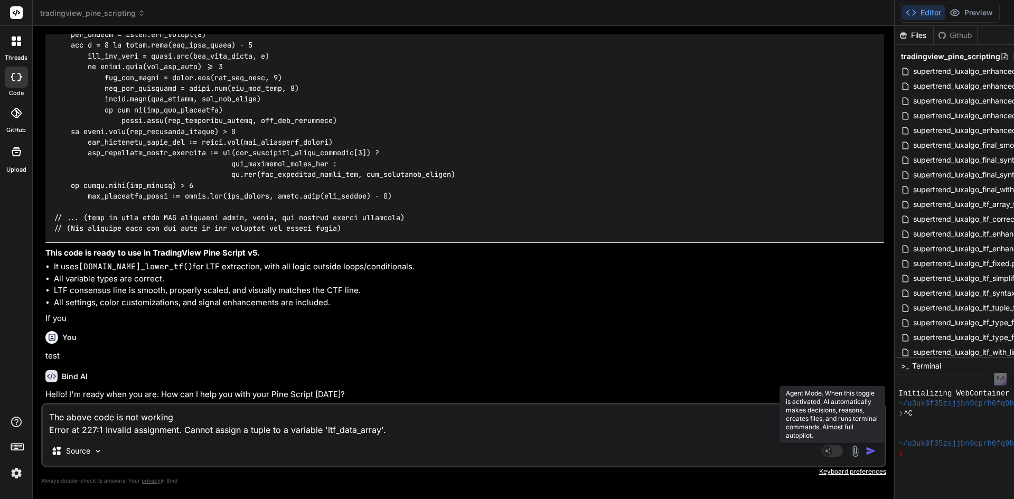
click at [843, 448] on rect at bounding box center [831, 451] width 21 height 12
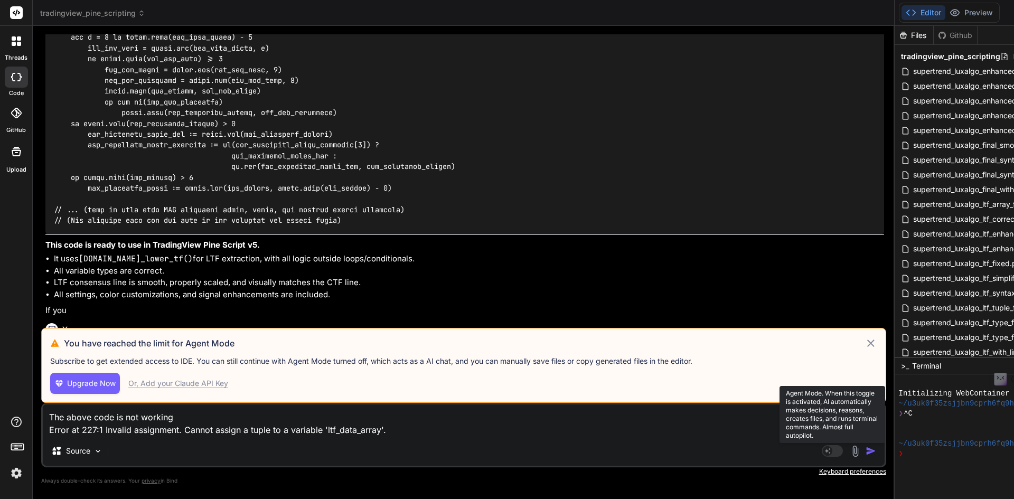
scroll to position [6602, 0]
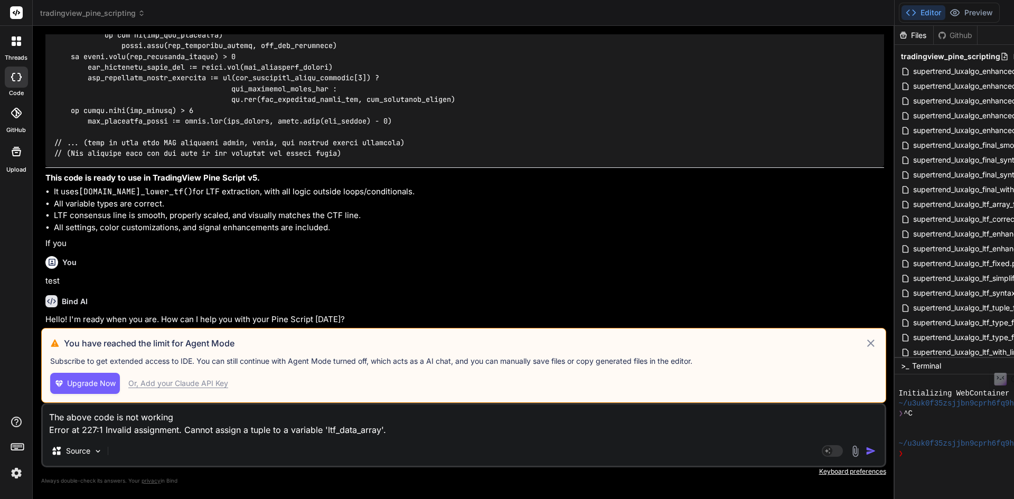
click at [877, 338] on icon at bounding box center [870, 343] width 13 height 13
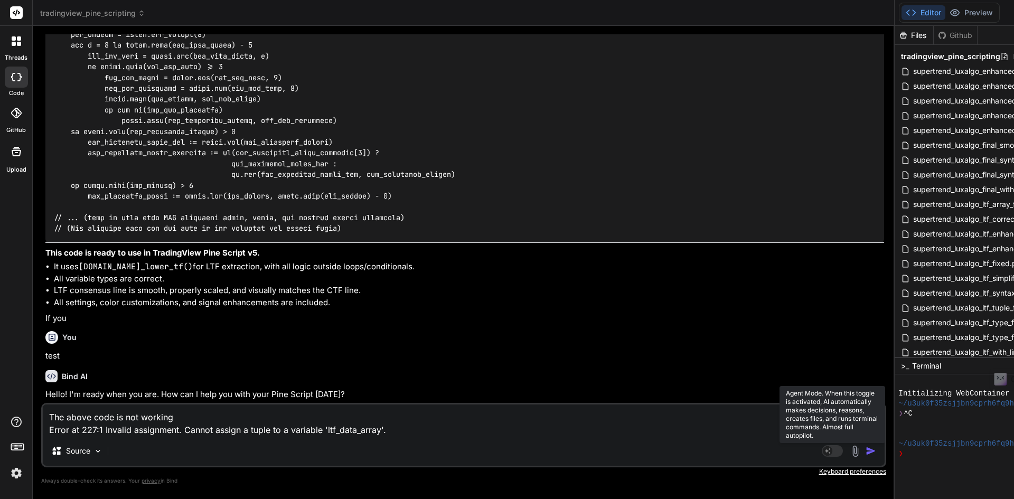
click at [843, 445] on icon at bounding box center [831, 451] width 21 height 12
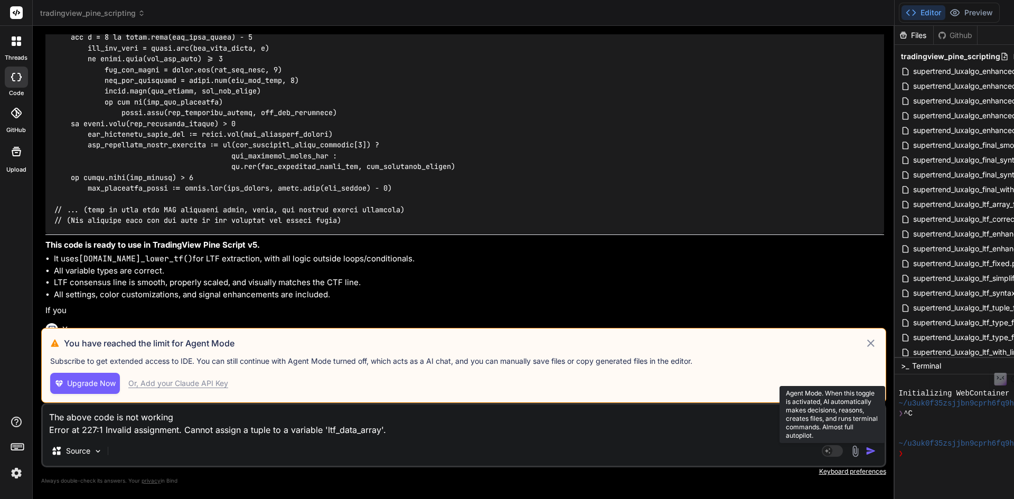
scroll to position [6602, 0]
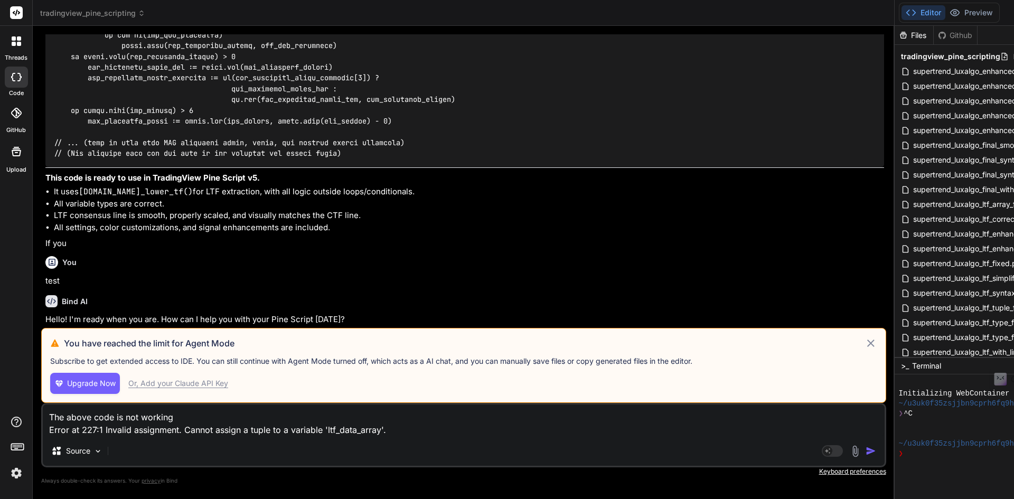
click at [876, 455] on img "button" at bounding box center [870, 451] width 11 height 11
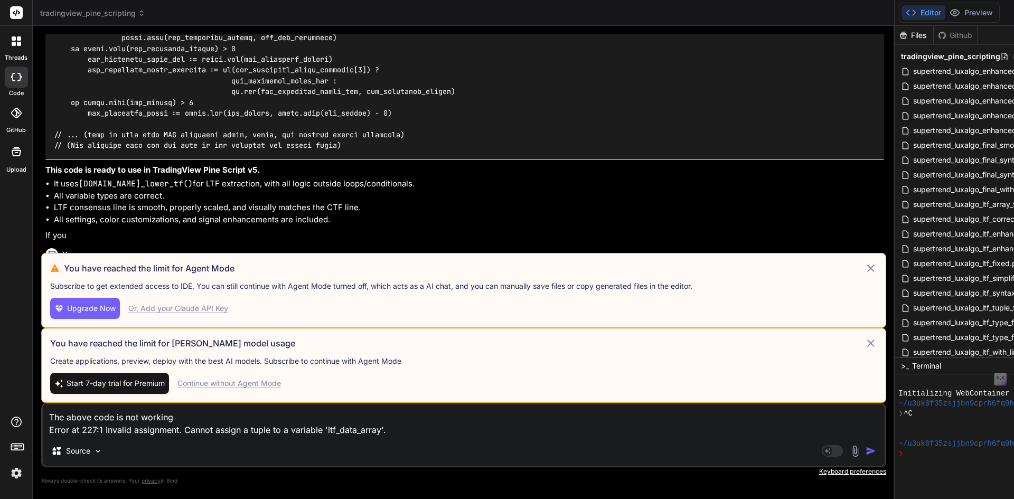
click at [240, 378] on div "Continue without Agent Mode" at bounding box center [228, 383] width 103 height 11
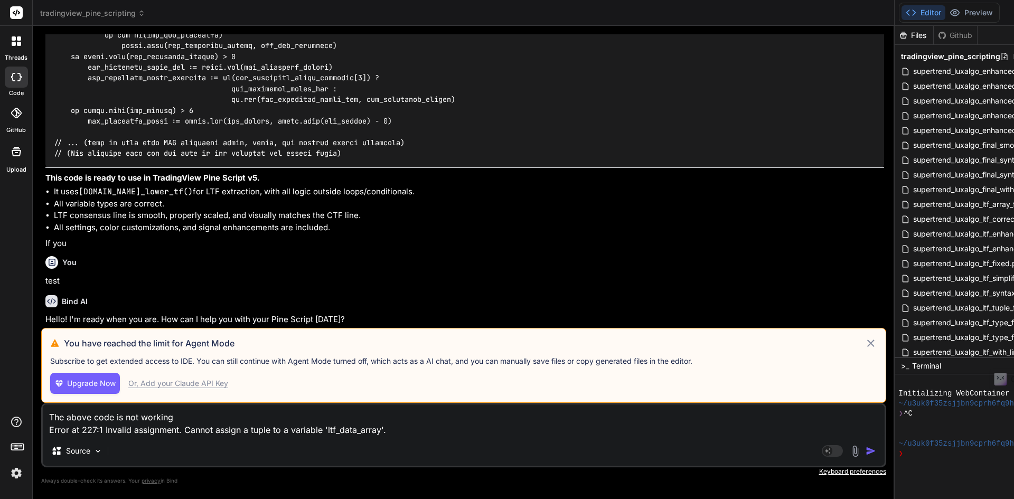
click at [876, 451] on img "button" at bounding box center [870, 451] width 11 height 11
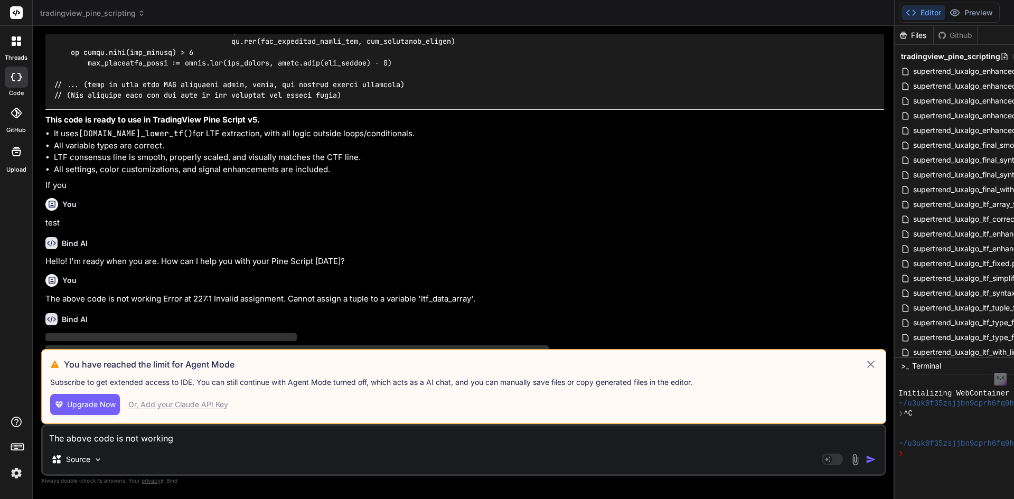
scroll to position [6690, 0]
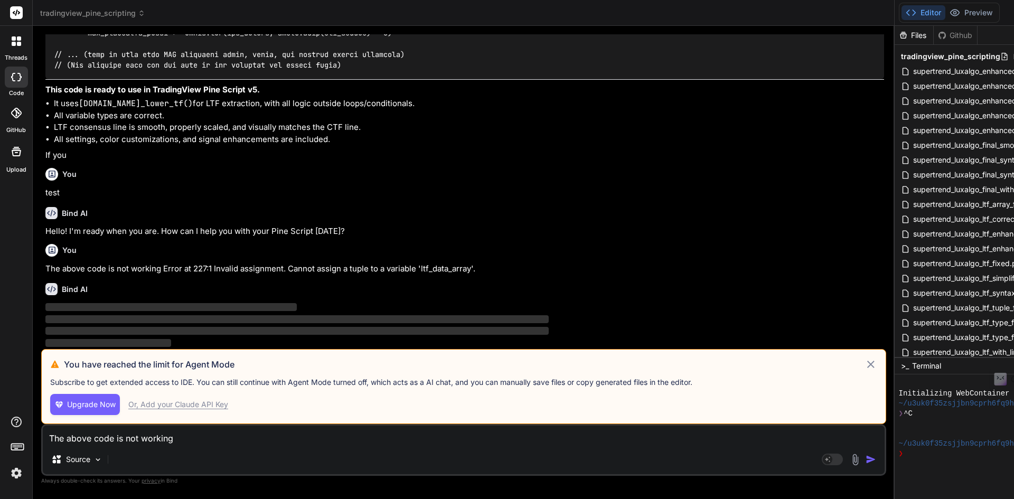
click at [877, 366] on icon at bounding box center [870, 364] width 13 height 13
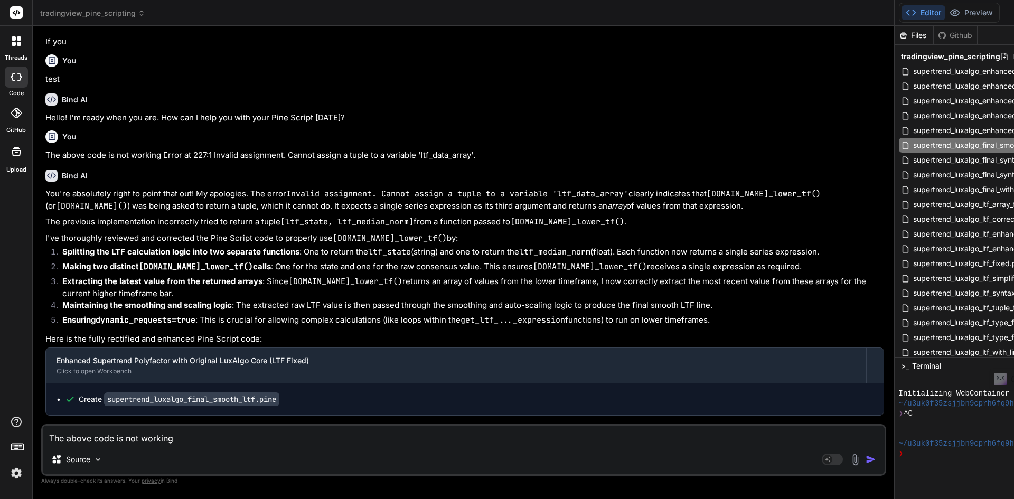
scroll to position [6968, 0]
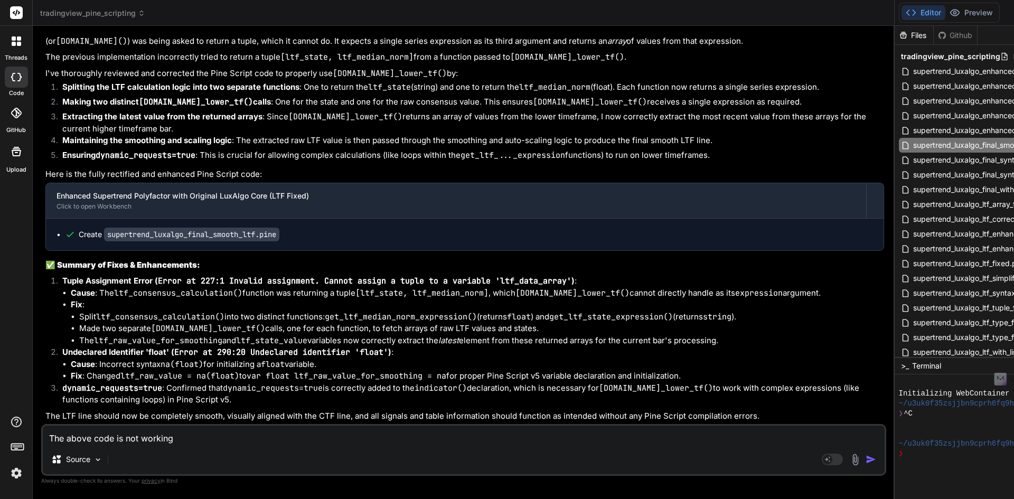
click at [244, 238] on code "supertrend_luxalgo_final_smooth_ltf.pine" at bounding box center [191, 235] width 175 height 14
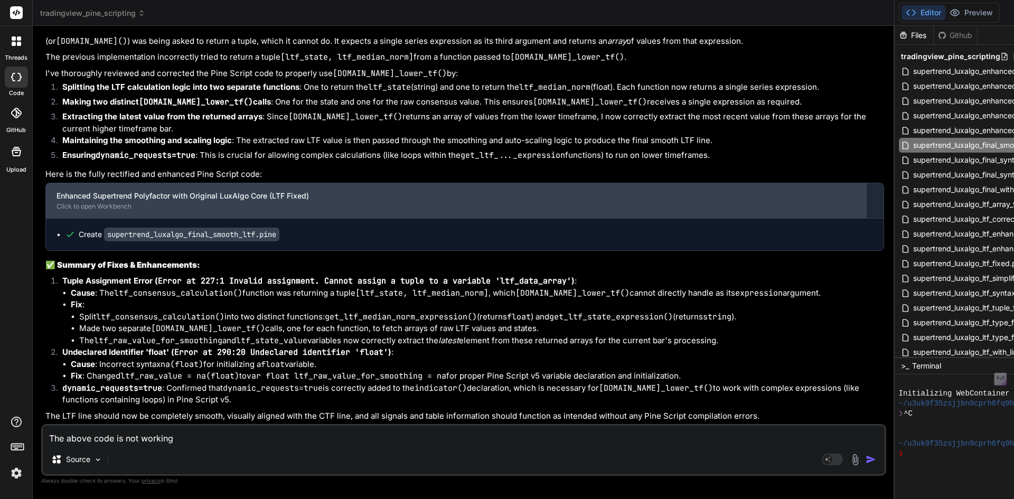
click at [636, 211] on div "Enhanced Supertrend Polyfactor with Original LuxAlgo Core (LTF Fixed) Click to …" at bounding box center [456, 200] width 820 height 35
click at [713, 198] on div "Enhanced Supertrend Polyfactor with Original LuxAlgo Core (LTF Fixed)" at bounding box center [455, 196] width 799 height 11
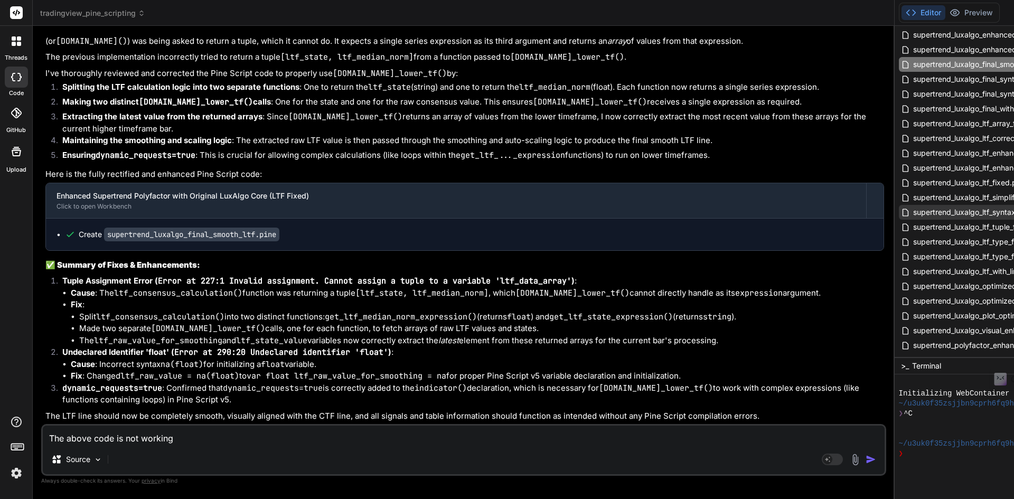
scroll to position [147, 0]
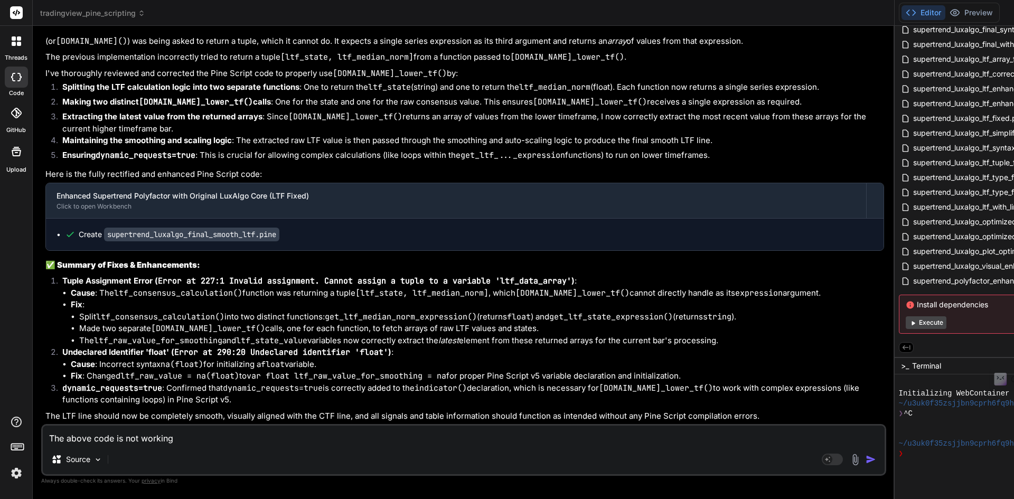
click at [260, 232] on code "supertrend_luxalgo_final_smooth_ltf.pine" at bounding box center [191, 235] width 175 height 14
type textarea "x"
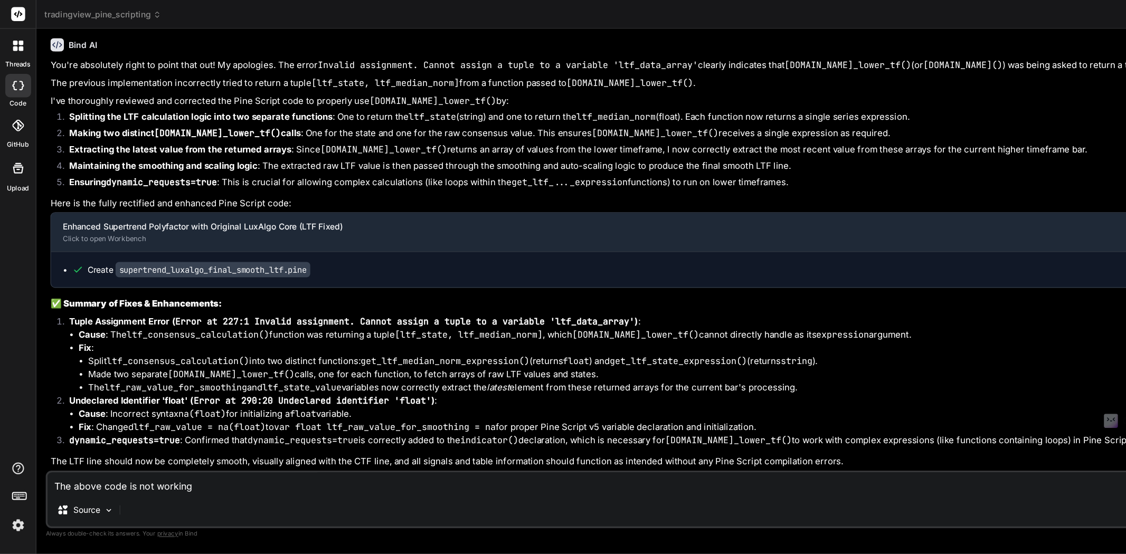
scroll to position [6867, 0]
drag, startPoint x: 909, startPoint y: 422, endPoint x: 649, endPoint y: 385, distance: 262.8
click at [649, 385] on div "Bind AI Web Search Created with Pixso. Code Generator You Bind AI 🔧 Analyzing &…" at bounding box center [816, 262] width 1566 height 473
click at [323, 366] on p "Undeclared Identifier 'float' ( Error at 290:20 Undeclared identifier 'float' )…" at bounding box center [825, 361] width 1526 height 12
click at [351, 233] on div "Create supertrend_luxalgo_final_smooth_ltf.pine" at bounding box center [816, 243] width 1541 height 32
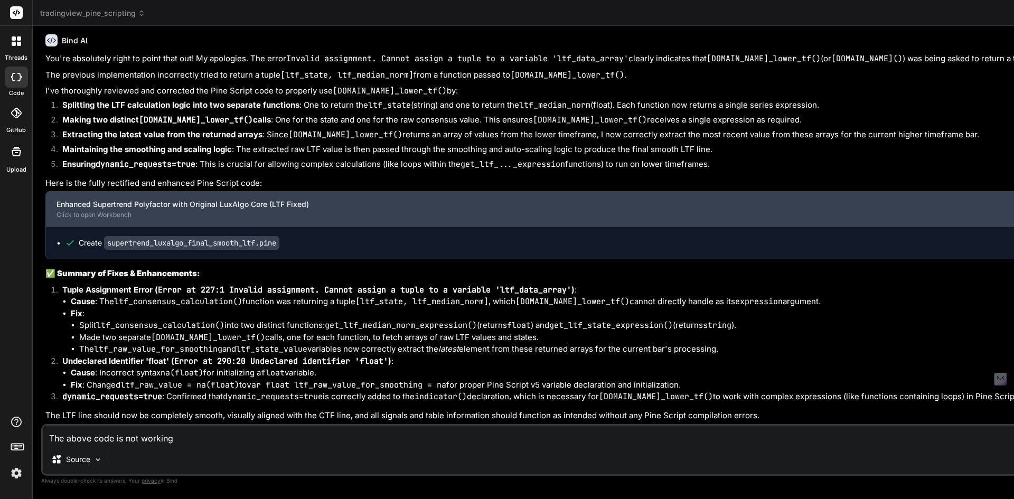
click at [364, 195] on div "Enhanced Supertrend Polyfactor with Original LuxAlgo Core (LTF Fixed) Click to …" at bounding box center [808, 209] width 1524 height 35
click at [374, 206] on div "Enhanced Supertrend Polyfactor with Original LuxAlgo Core (LTF Fixed)" at bounding box center [807, 204] width 1503 height 11
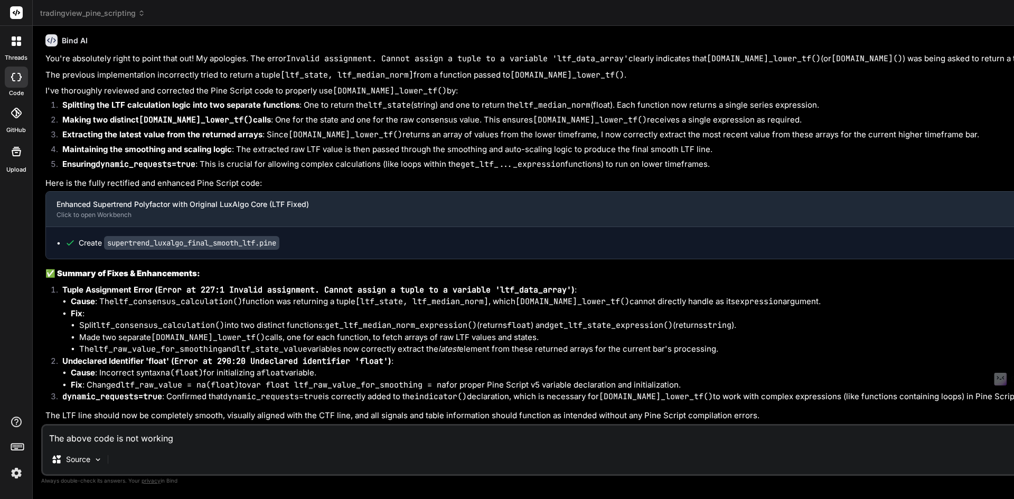
type textarea "x"
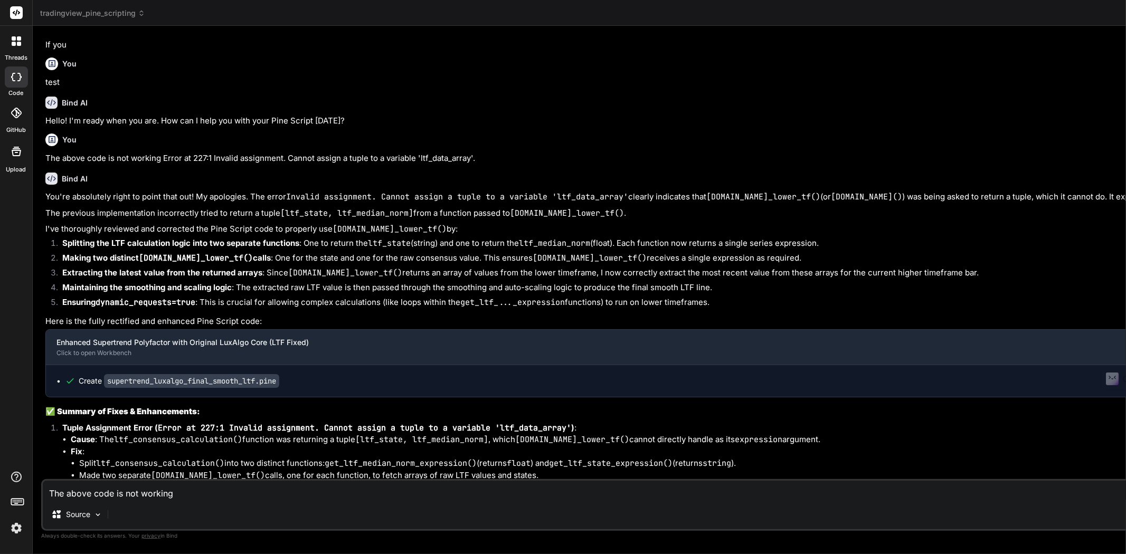
scroll to position [6810, 0]
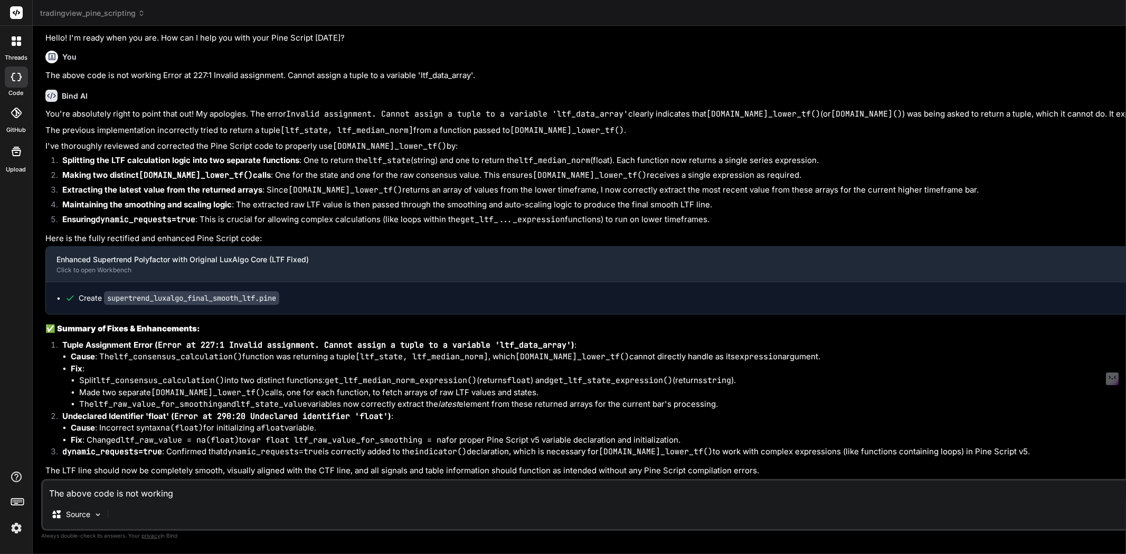
click at [128, 357] on code "ltf_consensus_calculation()" at bounding box center [178, 357] width 128 height 11
click at [109, 488] on textarea "The above code is not working Error at 227:1 Invalid assignment. Cannot assign …" at bounding box center [816, 490] width 1546 height 19
type textarea "H"
type textarea "x"
type textarea "Ho"
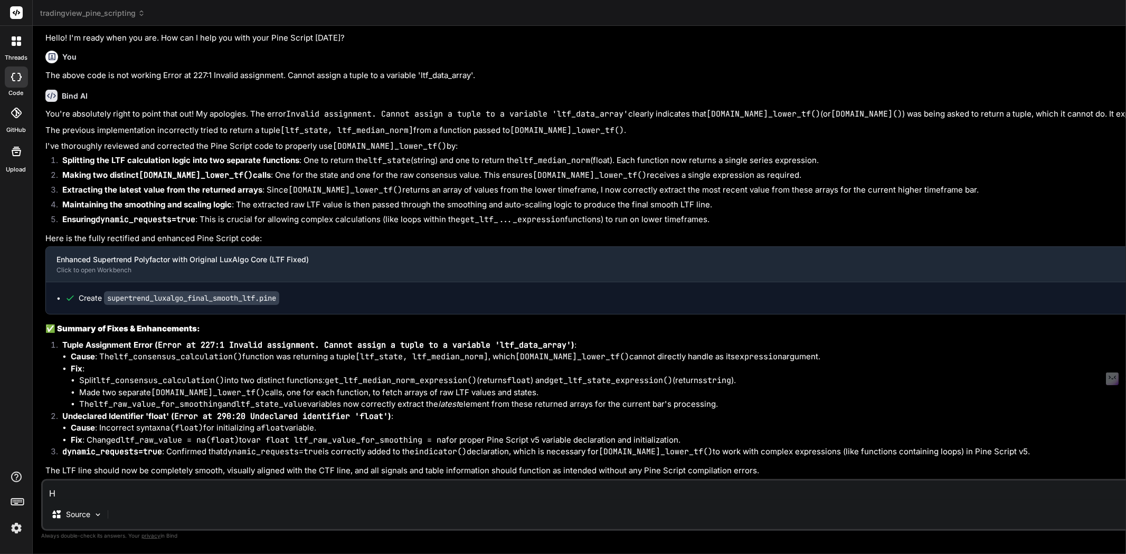
type textarea "x"
type textarea "How"
type textarea "x"
type textarea "How"
type textarea "x"
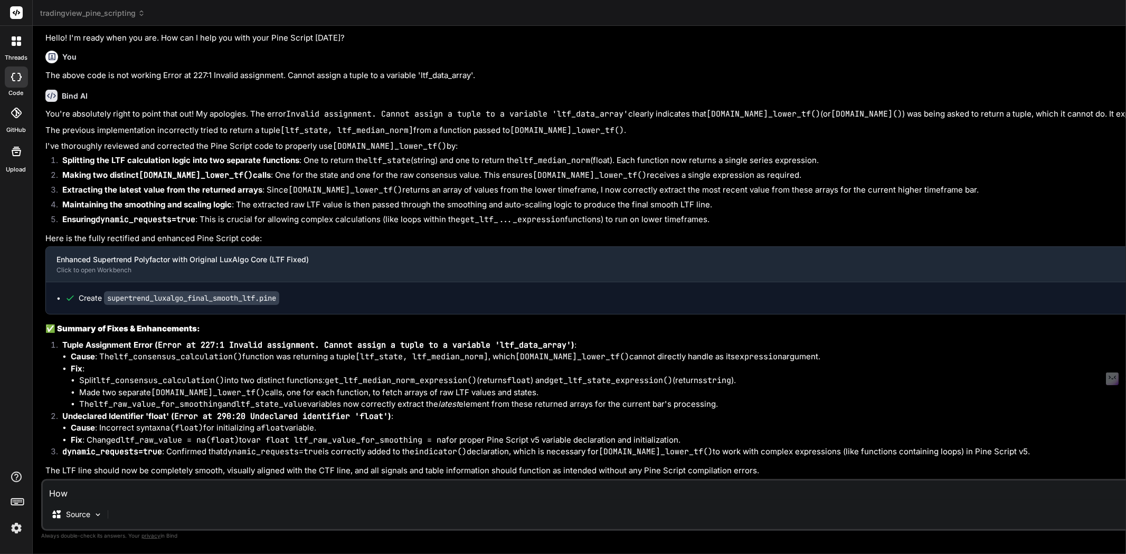
type textarea "How t"
type textarea "x"
type textarea "How to"
type textarea "x"
type textarea "How to"
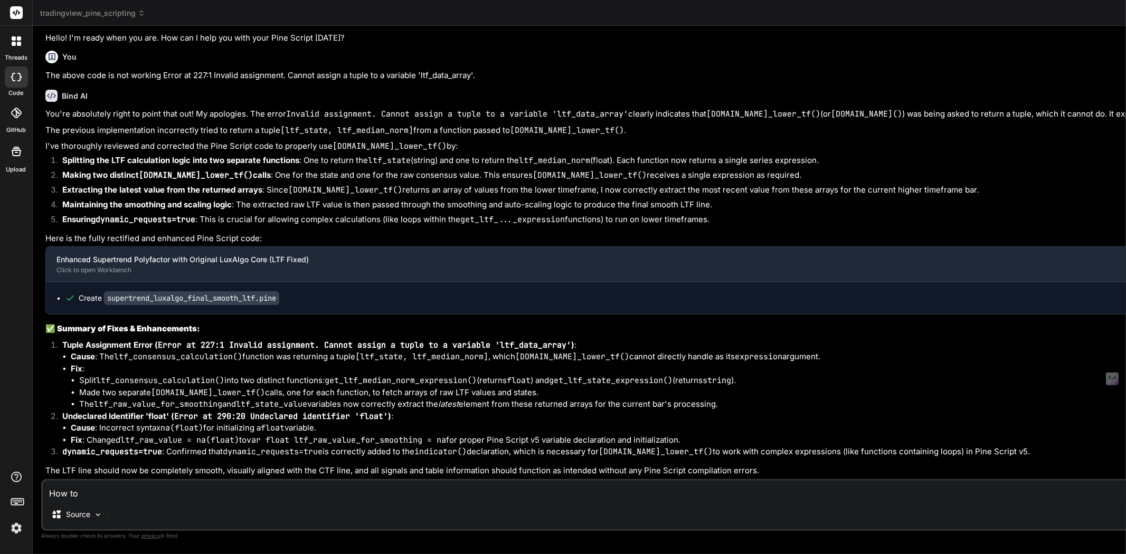
type textarea "x"
type textarea "How to c"
type textarea "x"
type textarea "How to co"
type textarea "x"
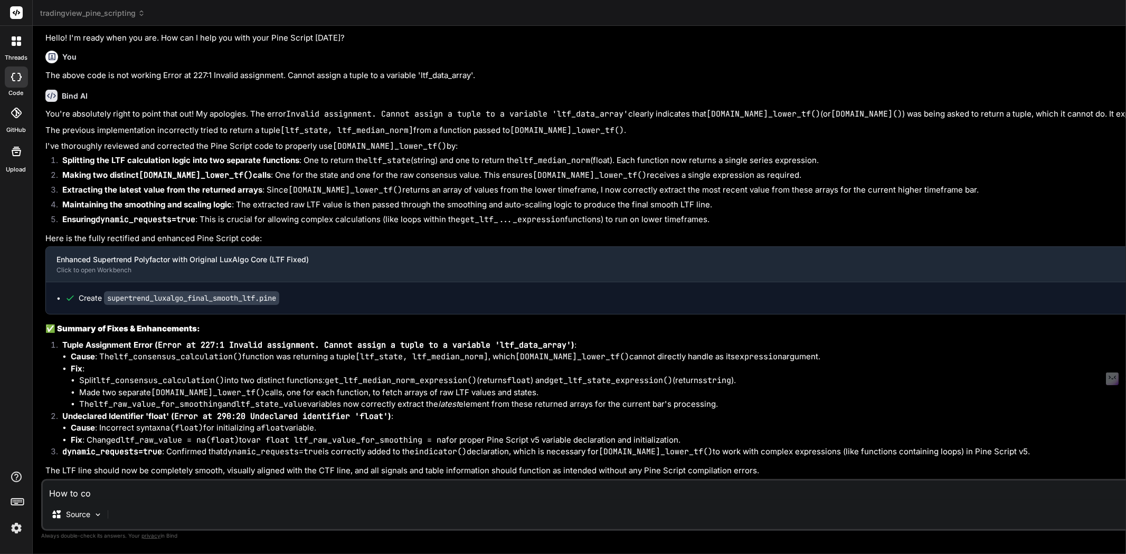
type textarea "How to cop"
type textarea "x"
type textarea "How to copy"
type textarea "x"
type textarea "How to copy"
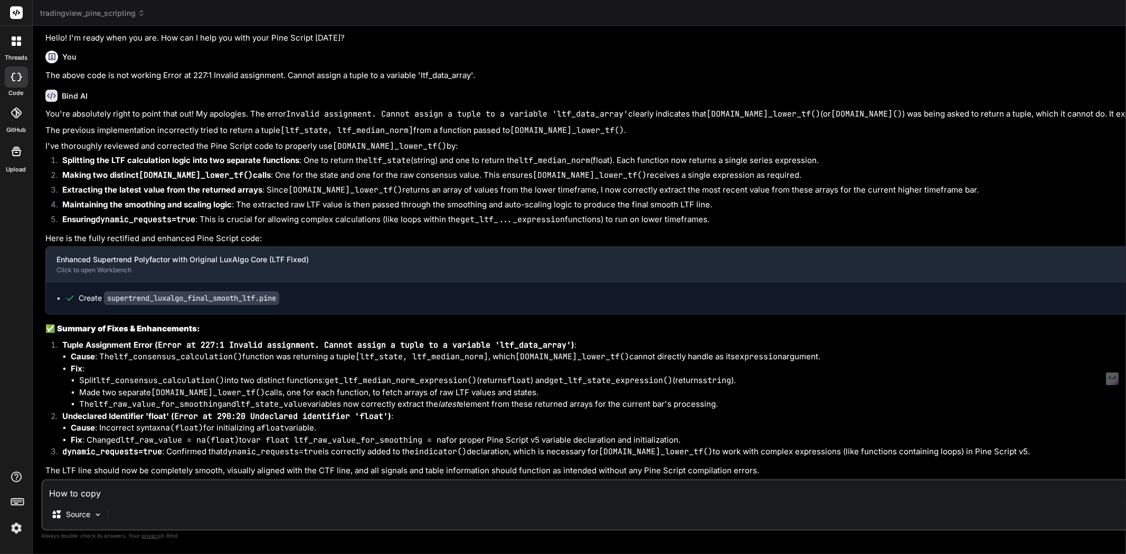
type textarea "x"
type textarea "How to copy t"
type textarea "x"
type textarea "How to copy th"
type textarea "x"
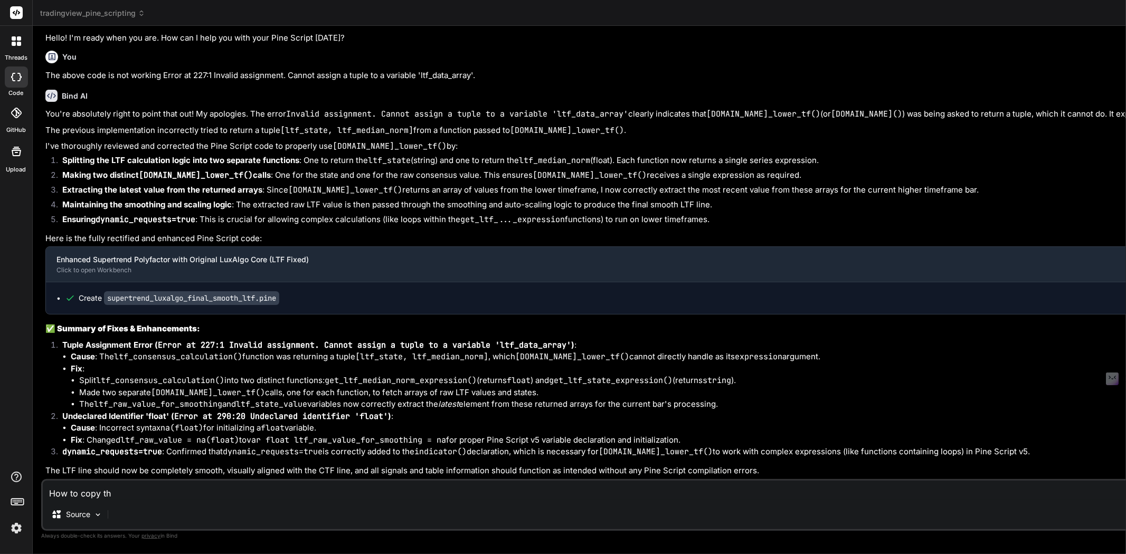
type textarea "How to copy the"
type textarea "x"
type textarea "How to copy the"
type textarea "x"
type textarea "How to copy the g"
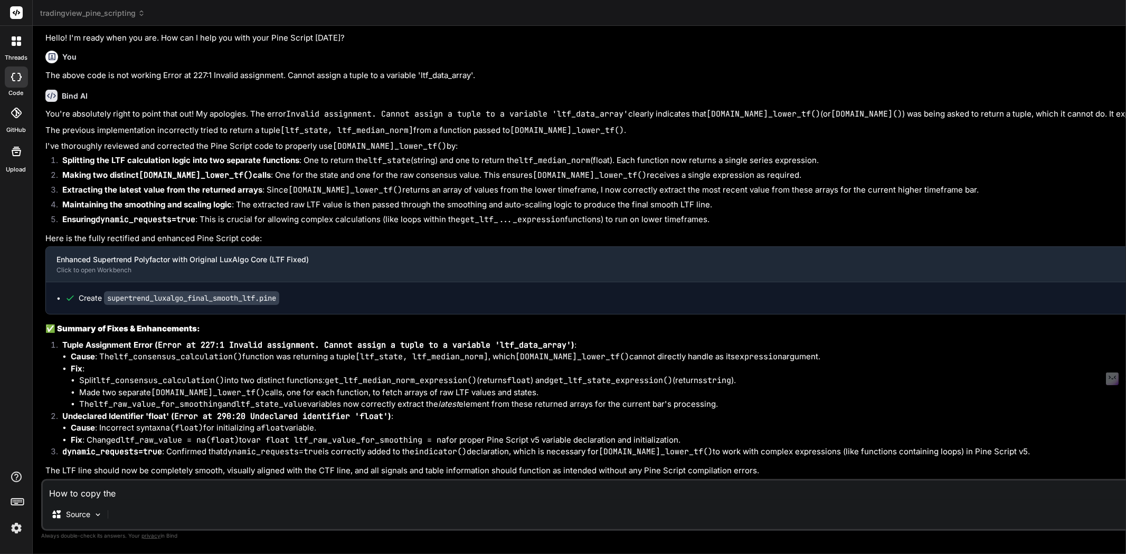
type textarea "x"
type textarea "How to copy the gi"
type textarea "x"
type textarea "How to copy the giv"
type textarea "x"
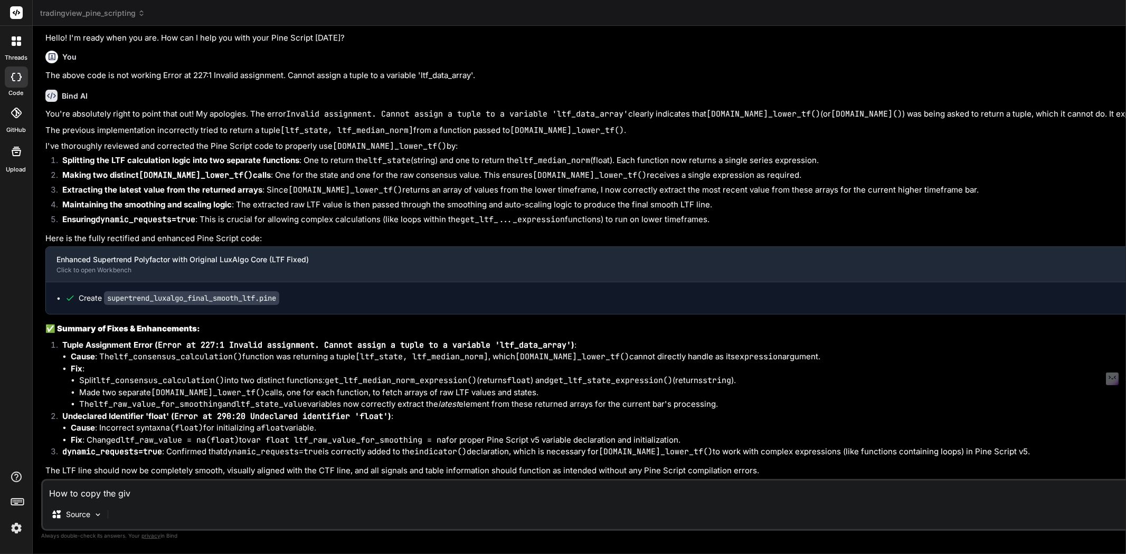
type textarea "How to copy the give"
type textarea "x"
type textarea "How to copy the given"
type textarea "x"
type textarea "How to copy the given"
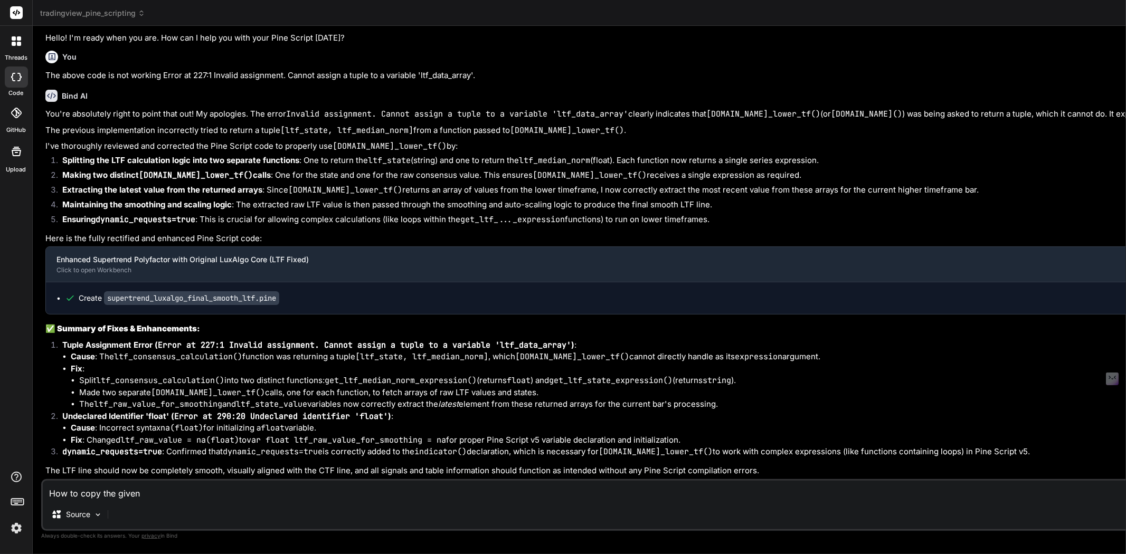
type textarea "x"
type textarea "How to copy the given c"
type textarea "x"
type textarea "How to copy the given co"
type textarea "x"
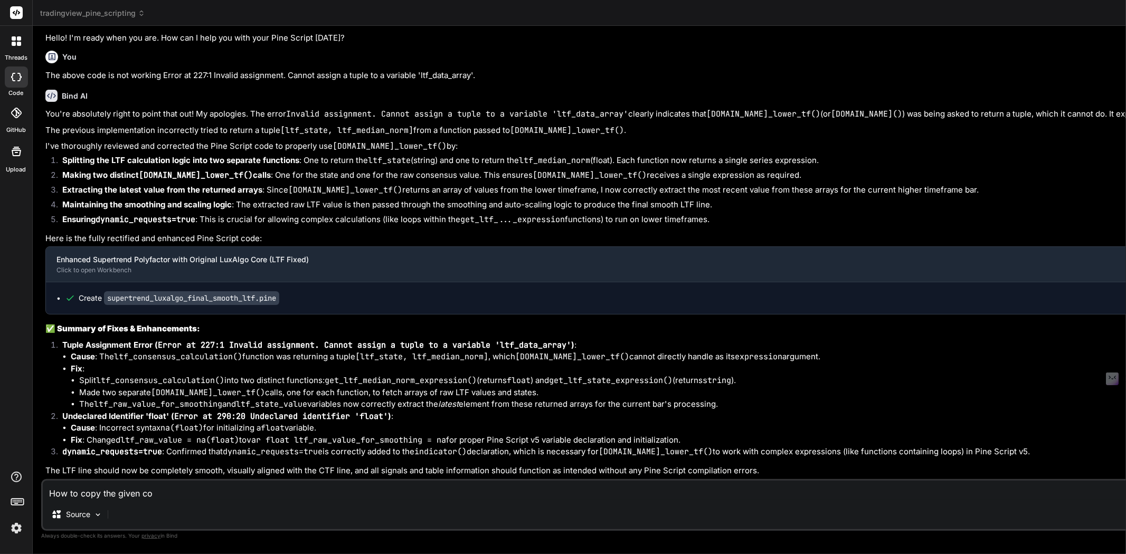
type textarea "How to copy the given cod"
type textarea "x"
type textarea "How to copy the given code"
type textarea "x"
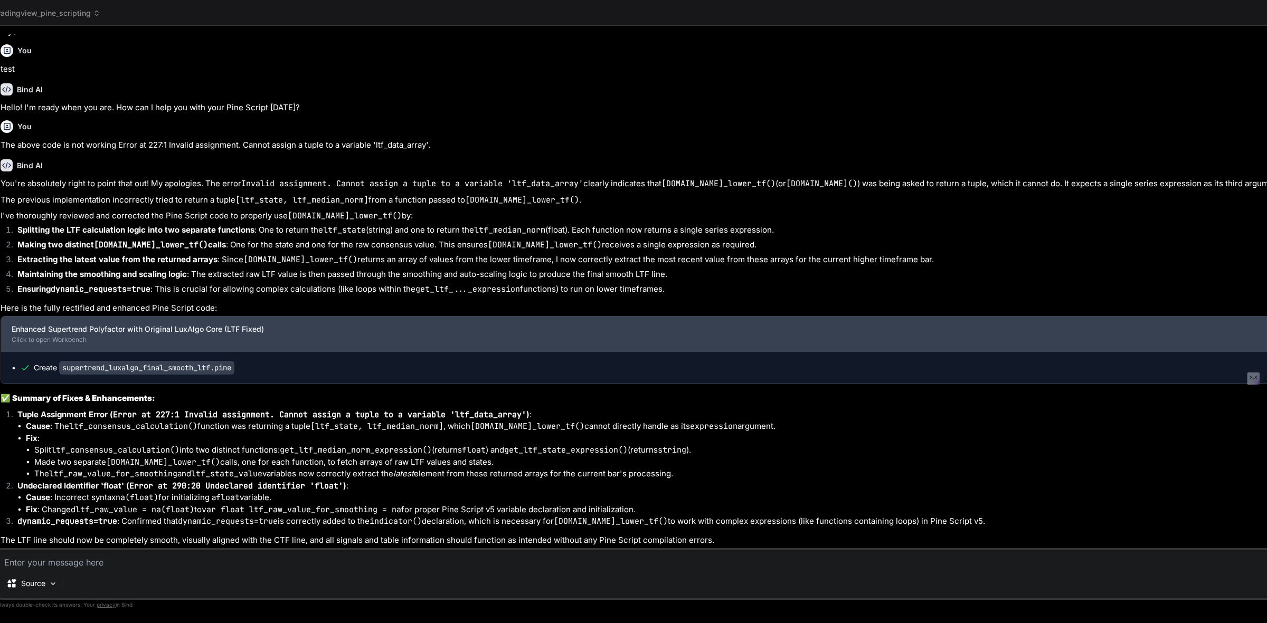
scroll to position [6855, 0]
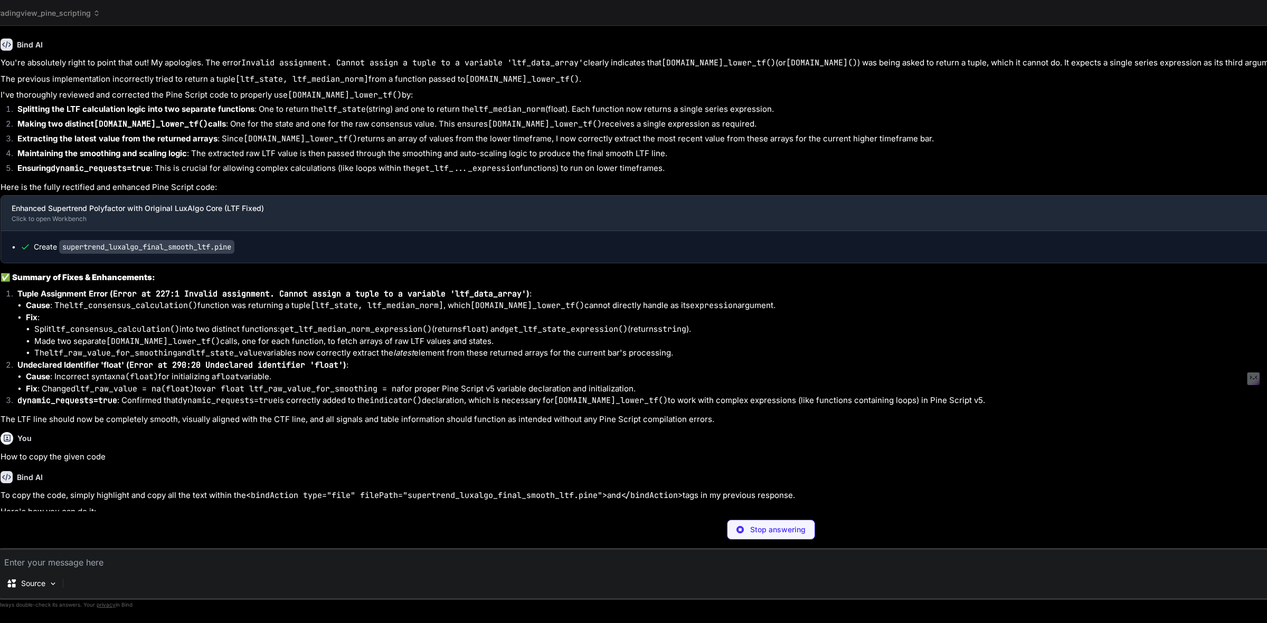
type textarea "x"
type textarea "//@version=5 indicator("2025-TEMP-Supertrend Polyfactor Consensus", overlay=fal…"
type textarea "x"
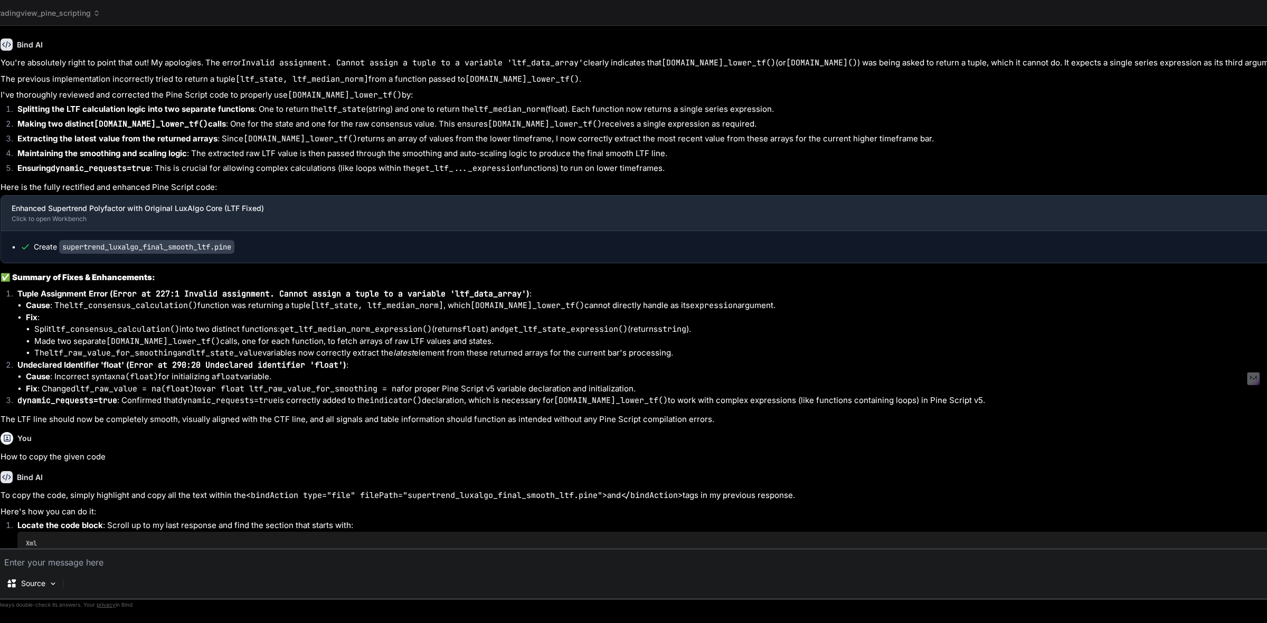
scroll to position [7019, 0]
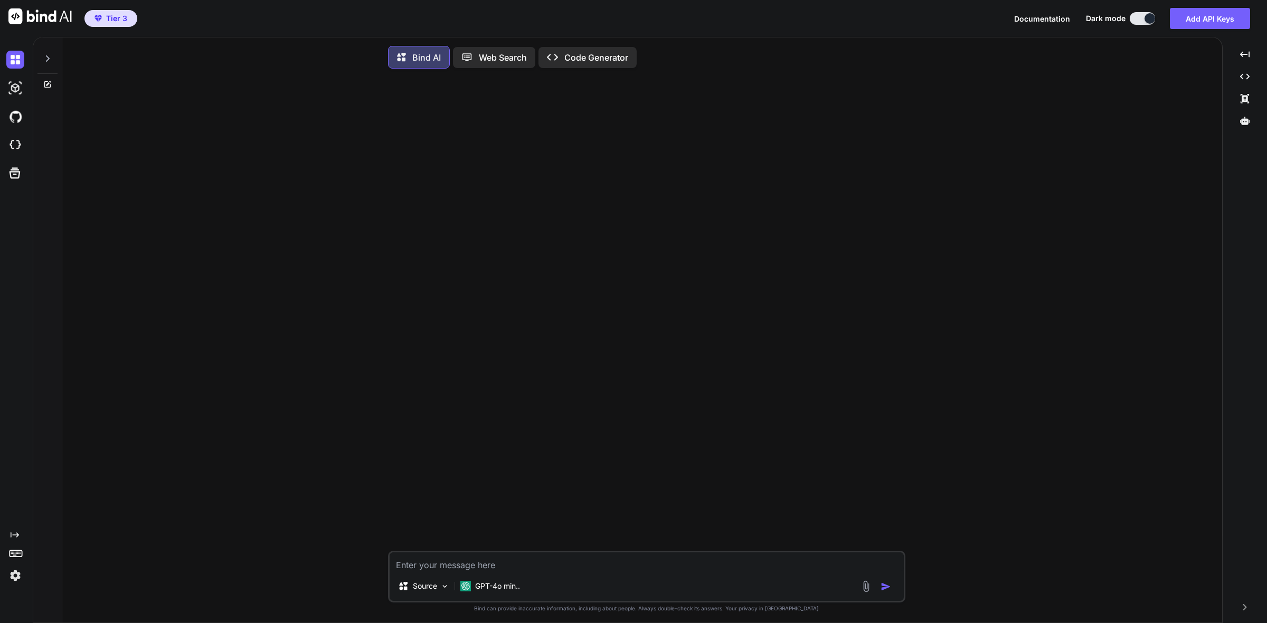
type textarea "x"
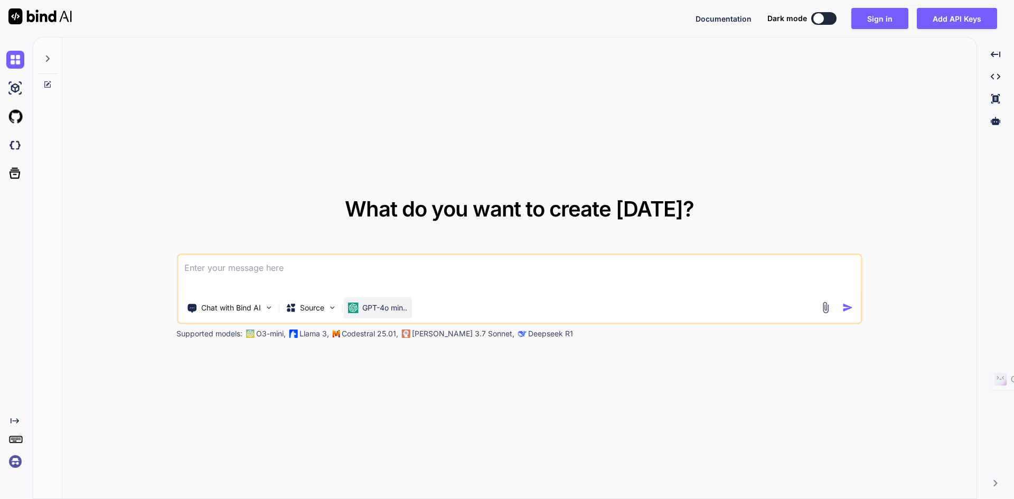
click at [397, 310] on p "GPT-4o min.." at bounding box center [384, 307] width 45 height 11
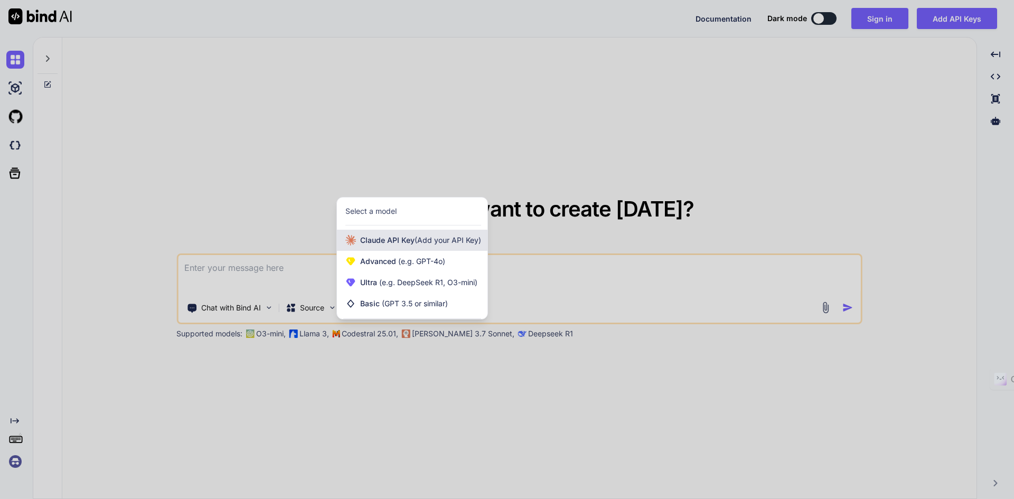
click at [407, 243] on span "Claude API Key (Add your API Key)" at bounding box center [420, 240] width 121 height 11
type textarea "x"
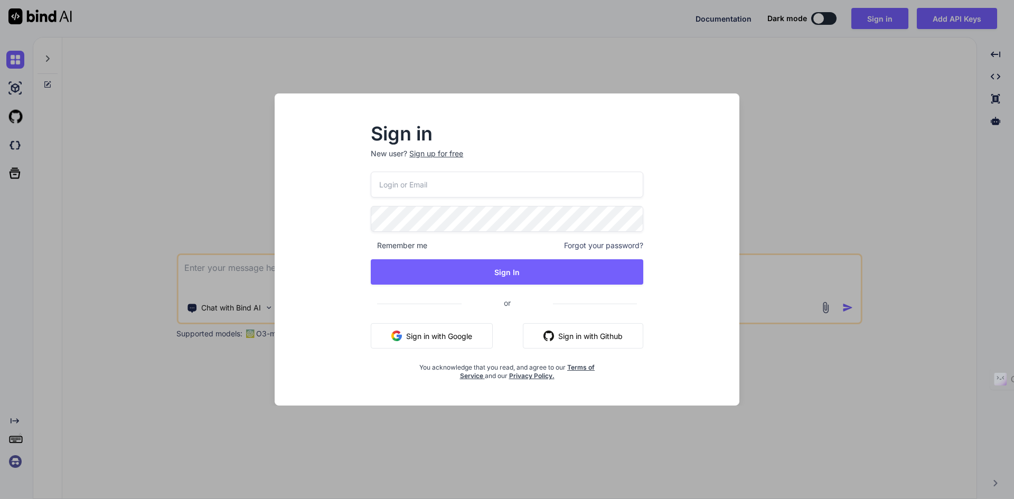
click at [427, 194] on input "email" at bounding box center [507, 185] width 272 height 26
click at [438, 330] on button "Sign in with Google" at bounding box center [432, 335] width 122 height 25
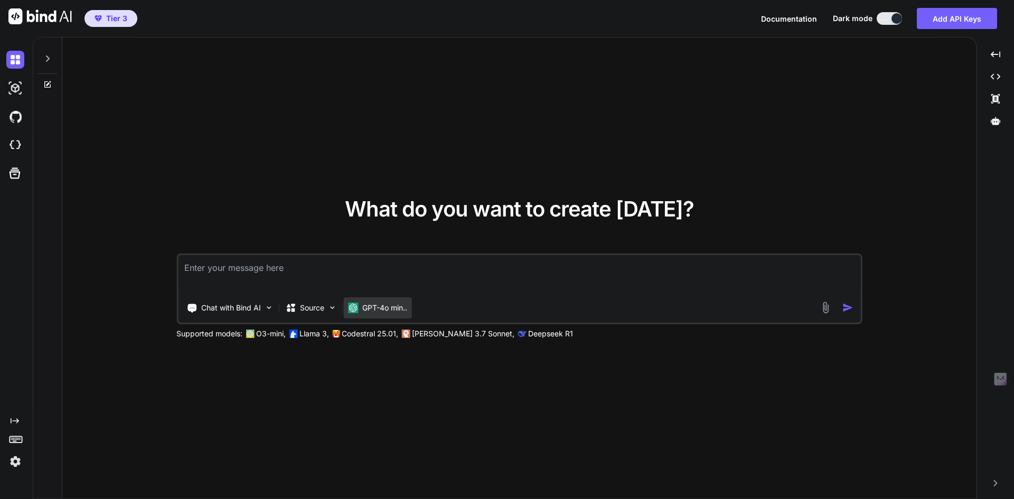
click at [357, 301] on div "GPT-4o min.." at bounding box center [377, 307] width 68 height 21
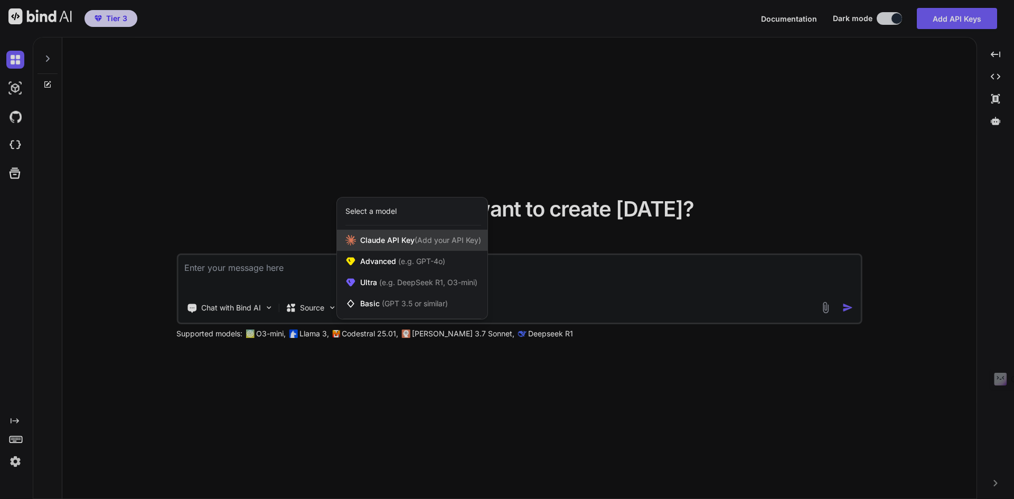
click at [393, 240] on span "Claude API Key (Add your API Key)" at bounding box center [420, 240] width 121 height 11
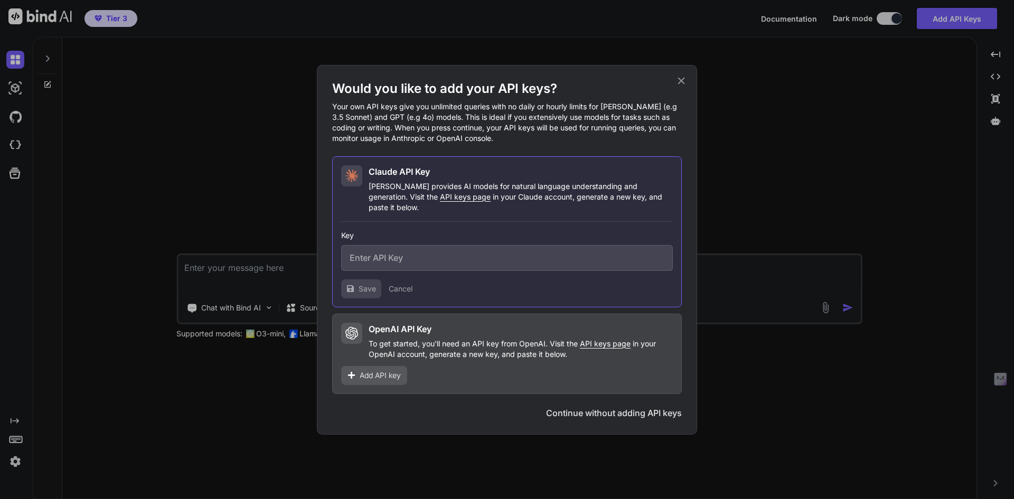
click at [385, 259] on input "text" at bounding box center [507, 258] width 332 height 26
click at [408, 262] on input "text" at bounding box center [507, 258] width 332 height 26
paste input "sk-ant-api03-0ogQ2etKMPWmEET9vwaiWYEkIAQgfmcnesjxbvqyfYZOdlZMFf4hIBgxJcbKn3DaFY…"
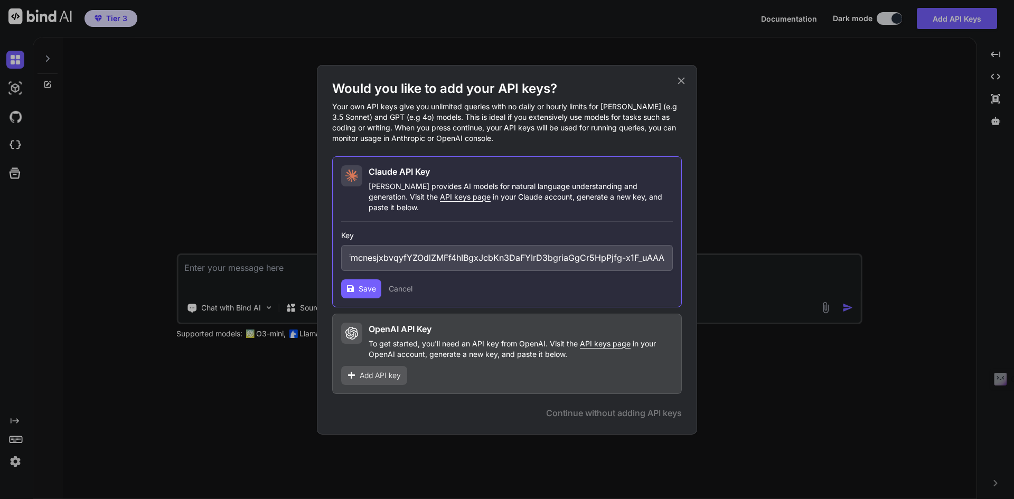
type input "sk-ant-api03-0ogQ2etKMPWmEET9vwaiWYEkIAQgfmcnesjxbvqyfYZOdlZMFf4hIBgxJcbKn3DaFY…"
click at [364, 287] on span "Save" at bounding box center [366, 288] width 17 height 11
click at [240, 380] on div "Would you like to add your API keys? Your own API keys give you unlimited queri…" at bounding box center [507, 249] width 1014 height 499
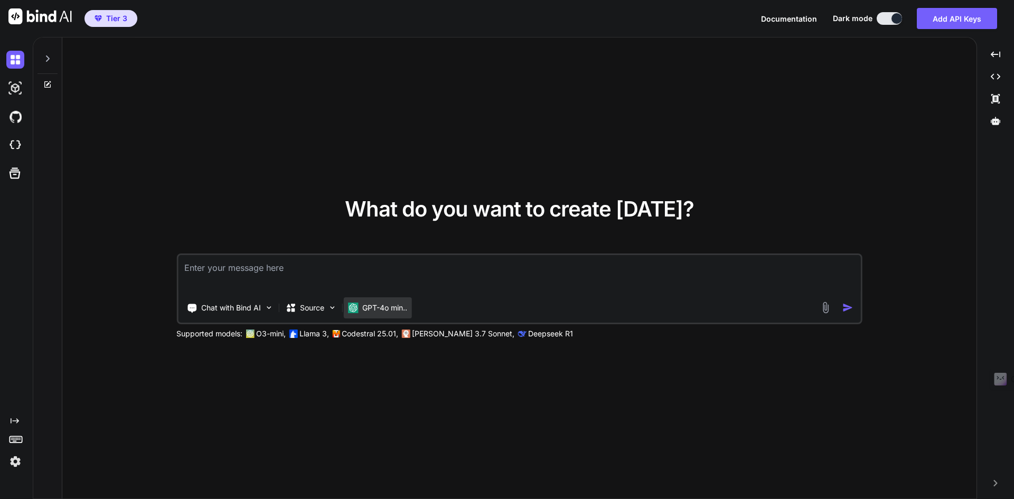
click at [365, 313] on div "GPT-4o min.." at bounding box center [377, 307] width 68 height 21
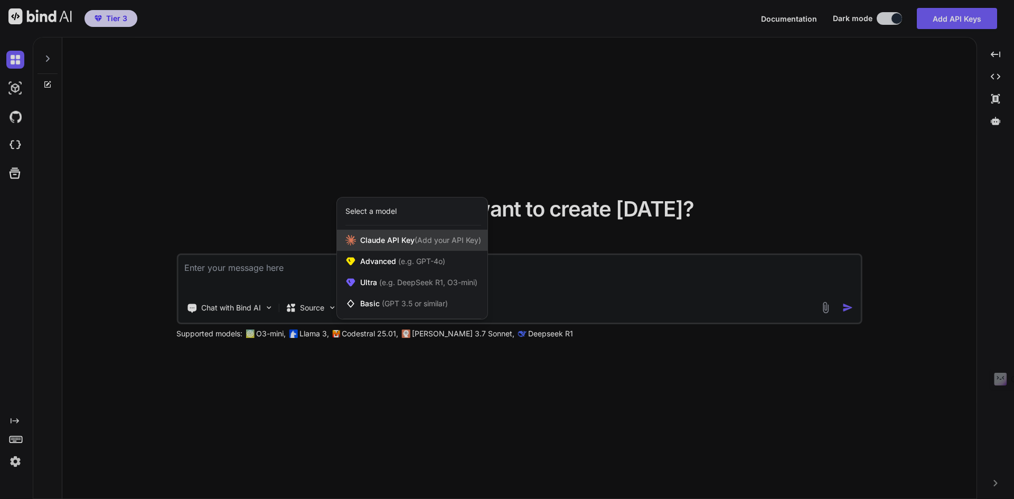
click at [407, 245] on span "Claude API Key (Add your API Key)" at bounding box center [420, 240] width 121 height 11
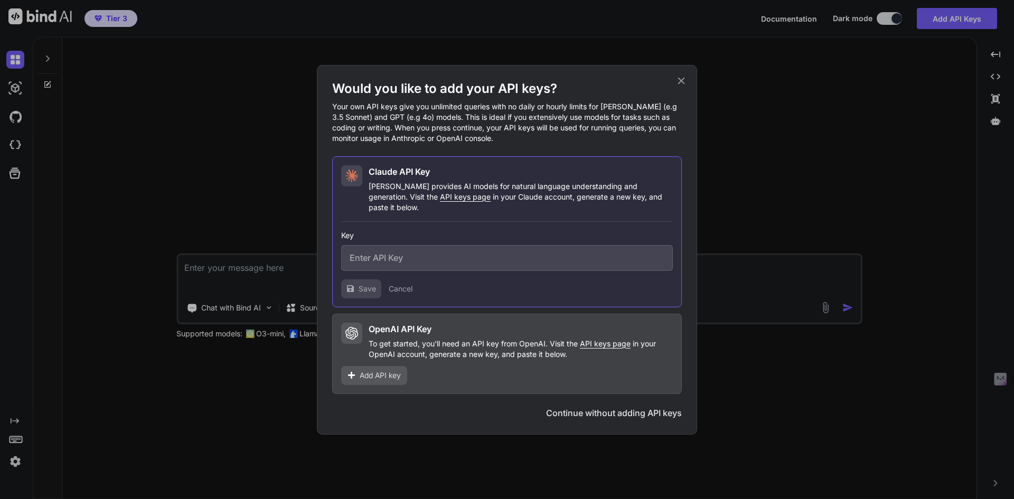
click at [437, 255] on input "text" at bounding box center [507, 258] width 332 height 26
paste input "sk-ant-api03-0ogQ2etKMPWmEET9vwaiWYEkIAQgfmcnesjxbvqyfYZOdlZMFf4hIBgxJcbKn3DaFY…"
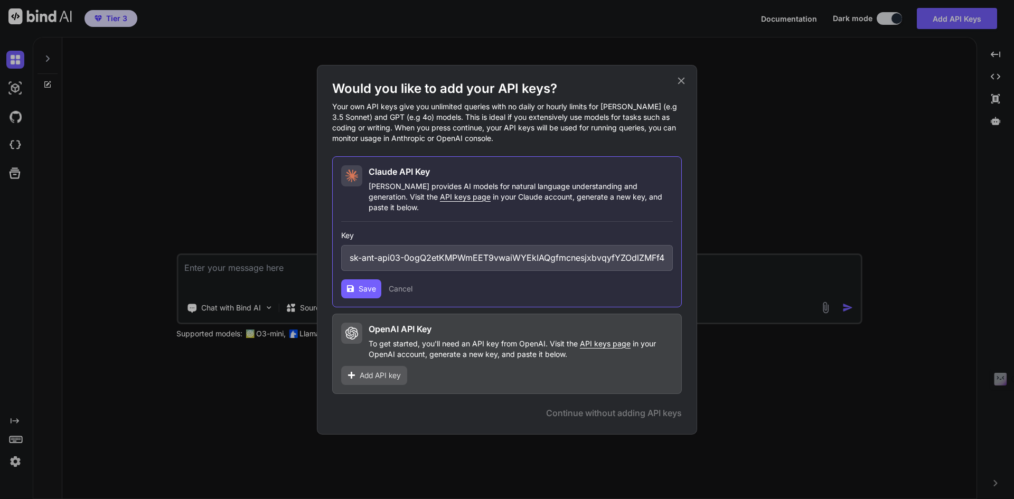
scroll to position [0, 210]
type input "sk-ant-api03-0ogQ2etKMPWmEET9vwaiWYEkIAQgfmcnesjxbvqyfYZOdlZMFf4hIBgxJcbKn3DaFY…"
click at [378, 288] on button "Save" at bounding box center [361, 288] width 40 height 19
click at [732, 278] on div "Would you like to add your API keys? Your own API keys give you unlimited queri…" at bounding box center [507, 249] width 1014 height 499
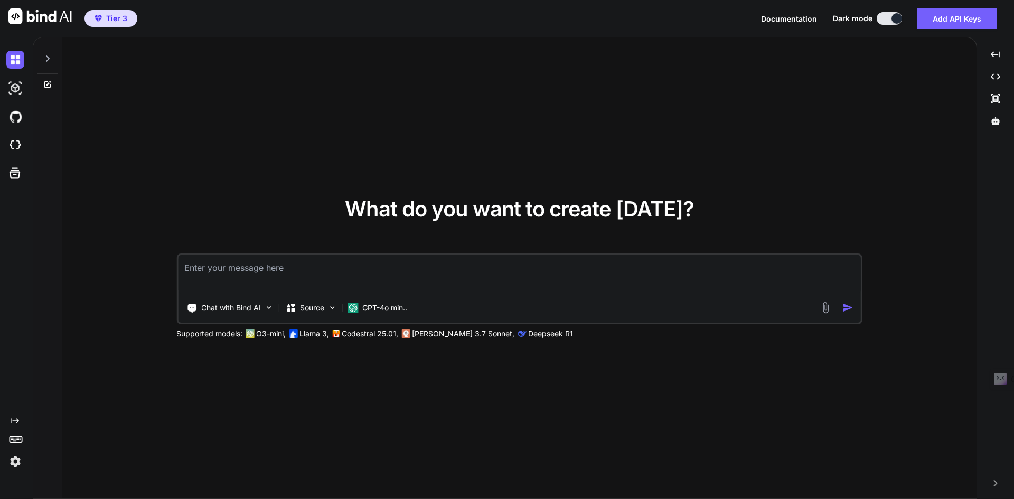
click at [431, 335] on p "Claude 3.7 Sonnet," at bounding box center [463, 333] width 102 height 11
click at [419, 335] on p "Claude 3.7 Sonnet," at bounding box center [463, 333] width 102 height 11
click at [443, 333] on p "Claude 3.7 Sonnet," at bounding box center [463, 333] width 102 height 11
click at [443, 334] on p "Claude 3.7 Sonnet," at bounding box center [463, 333] width 102 height 11
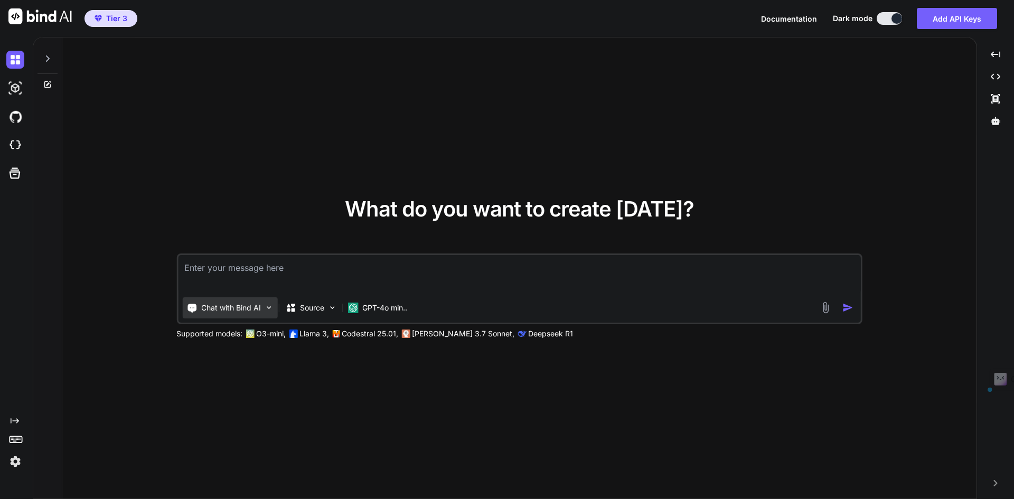
click at [248, 314] on div "Chat with Bind AI" at bounding box center [229, 307] width 95 height 21
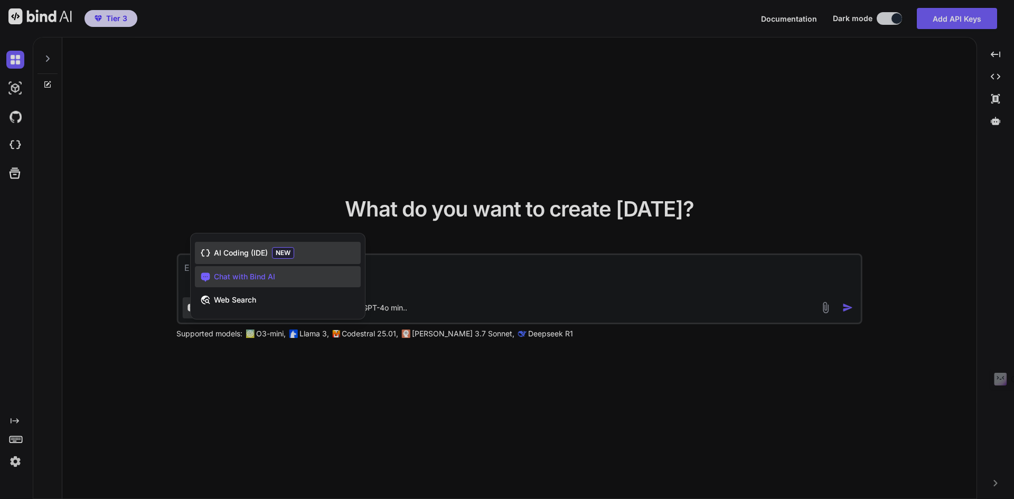
click at [260, 256] on span "AI Coding (IDE)" at bounding box center [241, 253] width 54 height 11
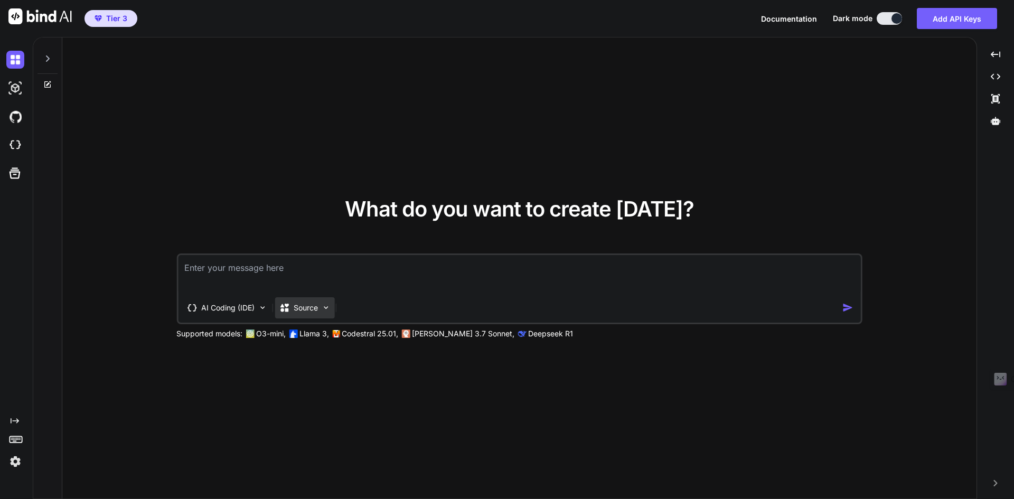
click at [316, 304] on p "Source" at bounding box center [306, 307] width 24 height 11
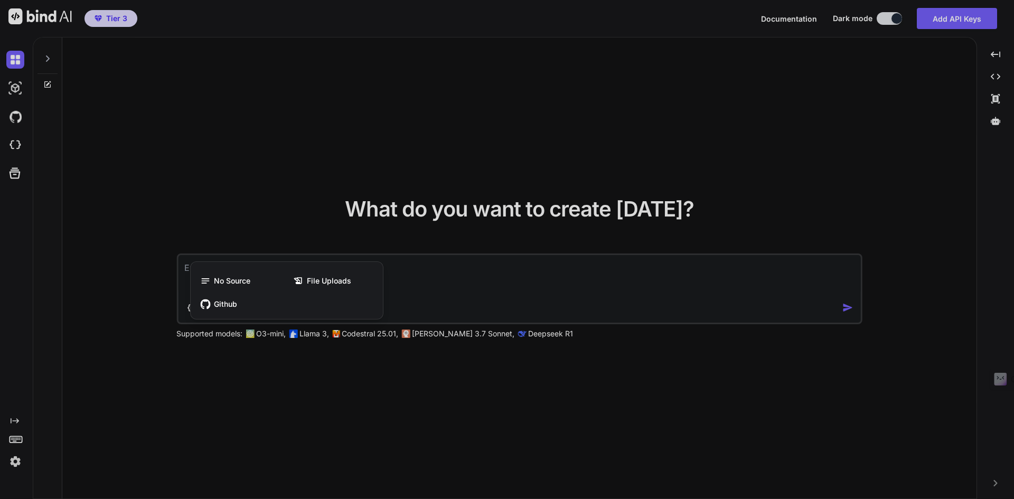
click at [419, 377] on div at bounding box center [507, 249] width 1014 height 499
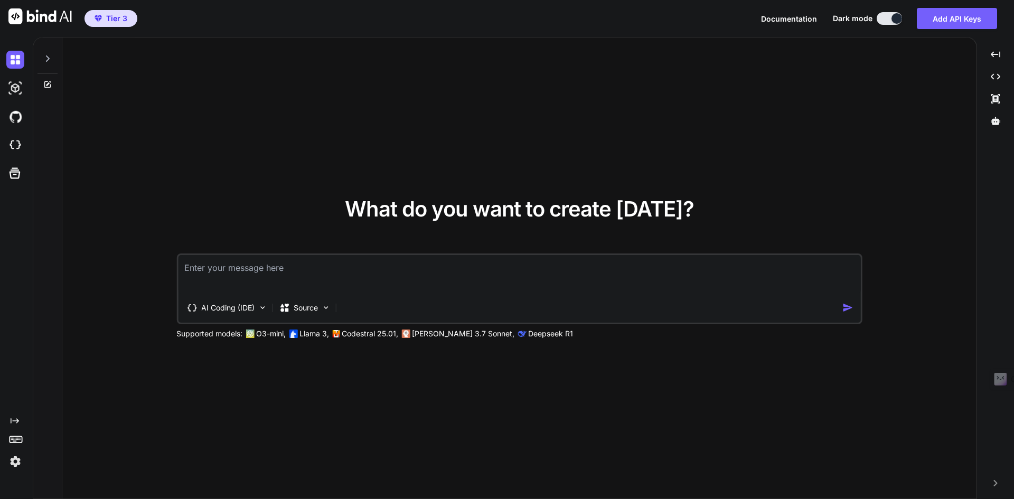
click at [307, 278] on textarea at bounding box center [519, 274] width 683 height 39
click at [966, 13] on button "Add API Keys" at bounding box center [956, 18] width 80 height 21
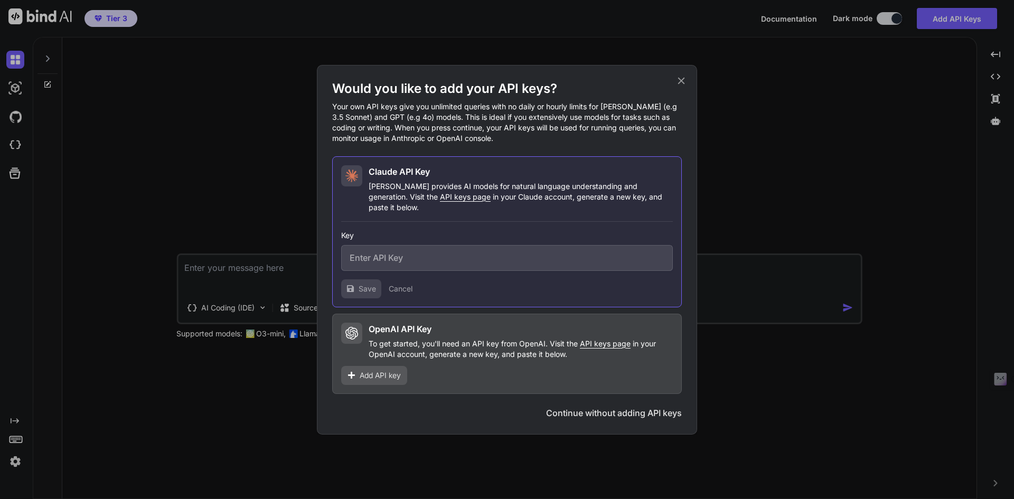
click at [456, 245] on input "text" at bounding box center [507, 258] width 332 height 26
paste input "sk-ant-api03-0ogQ2etKMPWmEET9vwaiWYEkIAQgfmcnesjxbvqyfYZOdlZMFf4hIBgxJcbKn3DaFY…"
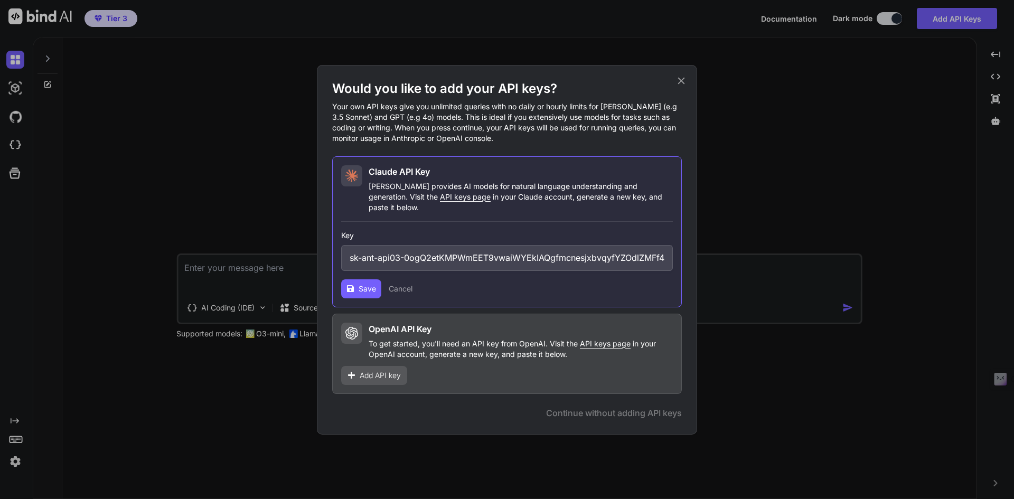
scroll to position [0, 210]
type input "sk-ant-api03-0ogQ2etKMPWmEET9vwaiWYEkIAQgfmcnesjxbvqyfYZOdlZMFf4hIBgxJcbKn3DaFY…"
click at [361, 288] on span "Save" at bounding box center [366, 288] width 17 height 11
click at [683, 86] on icon at bounding box center [681, 81] width 12 height 12
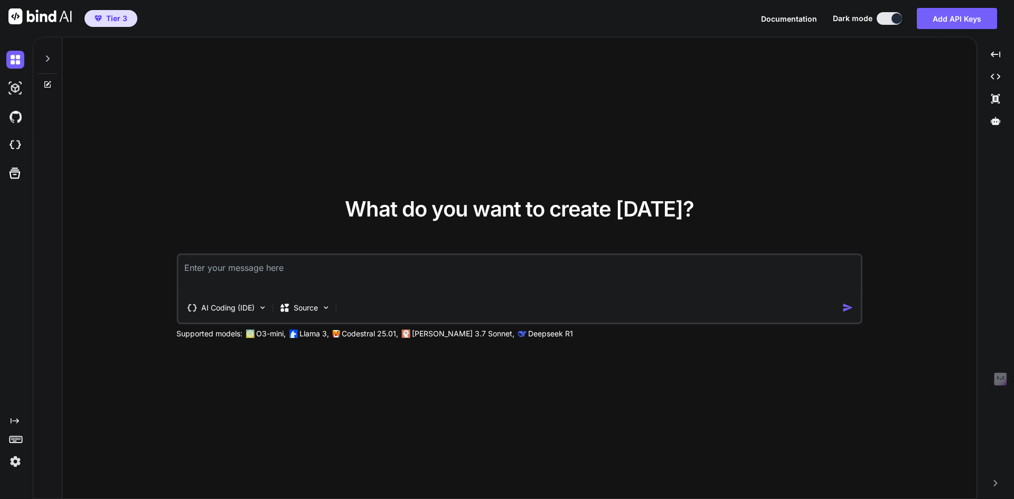
click at [884, 84] on div "What do you want to create today? AI Coding (IDE) Source Supported models: O3-m…" at bounding box center [519, 268] width 914 height 462
click at [260, 277] on textarea at bounding box center [519, 274] width 683 height 39
type textarea "W"
click at [14, 152] on img at bounding box center [15, 145] width 18 height 18
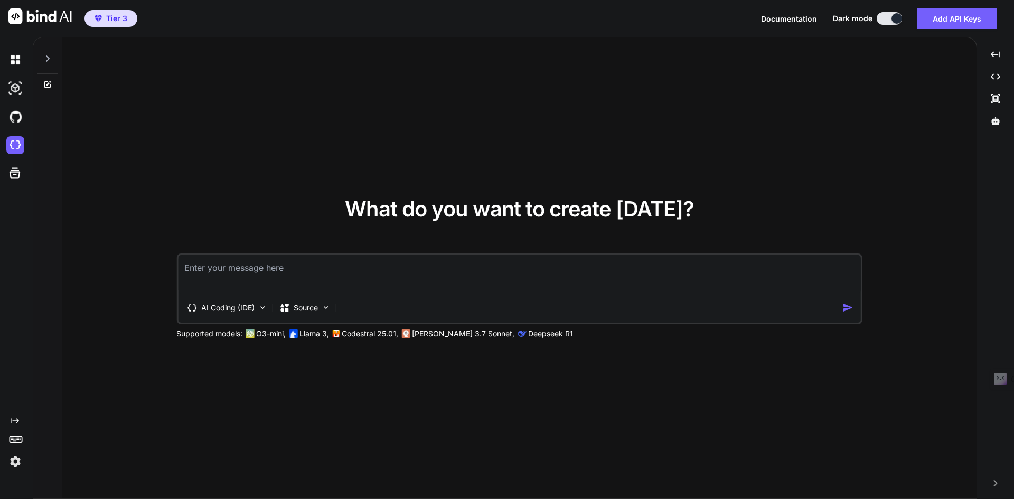
click at [802, 14] on span "Documentation" at bounding box center [789, 18] width 56 height 9
click at [390, 282] on textarea at bounding box center [519, 274] width 683 height 39
type textarea "Whether linked to my Claude API key ?"
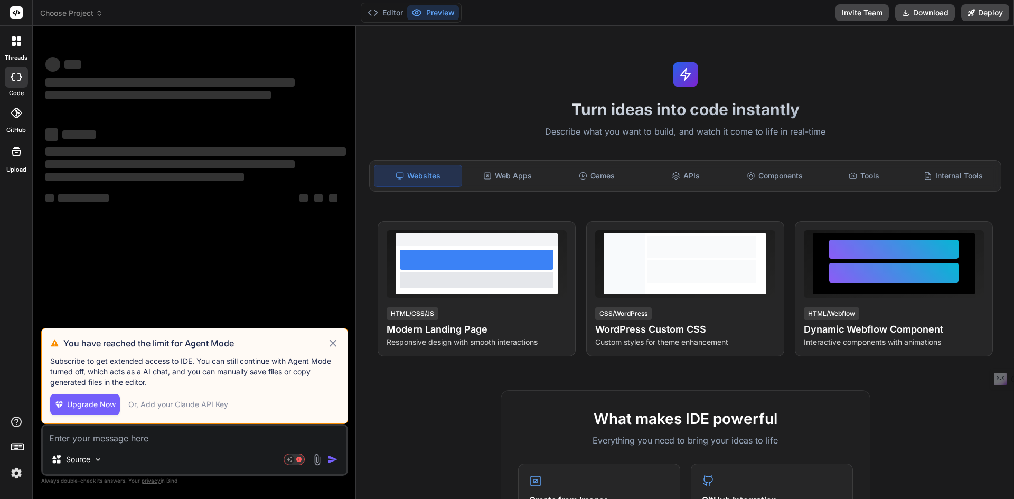
type textarea "x"
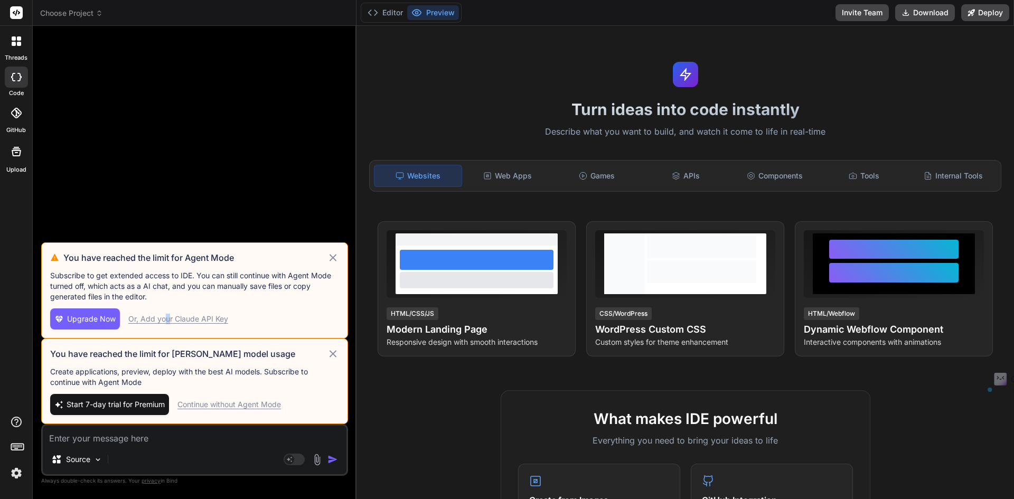
click at [167, 313] on div "Upgrade Now Or, Add your [PERSON_NAME] API Key" at bounding box center [194, 318] width 289 height 21
click at [172, 321] on div "Or, Add your Claude API Key" at bounding box center [178, 319] width 100 height 11
type textarea "x"
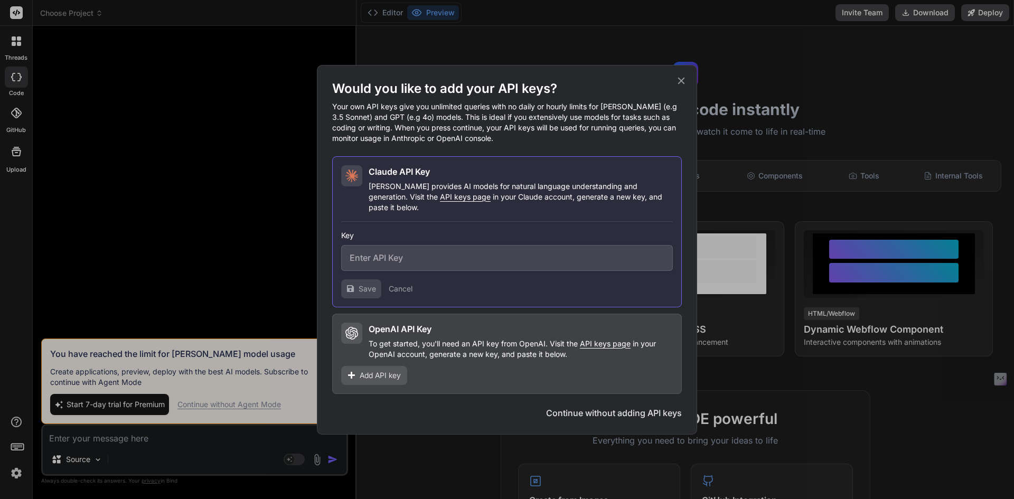
click at [681, 82] on icon at bounding box center [681, 81] width 12 height 12
